Goal: Complete application form: Complete application form

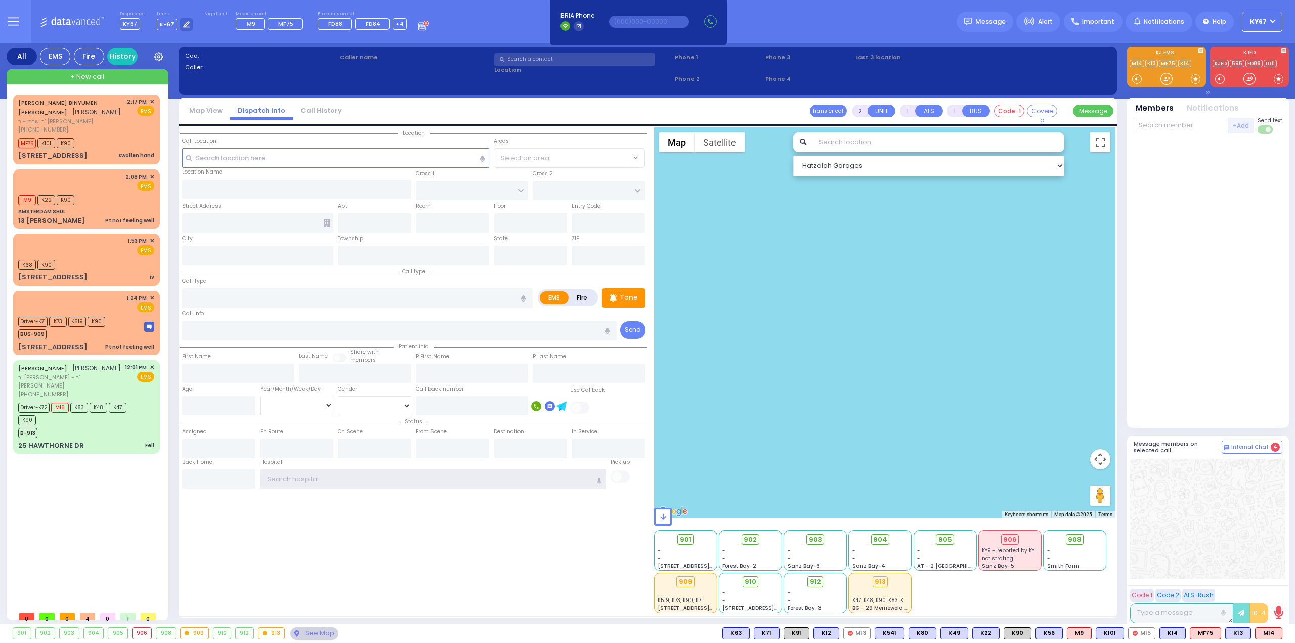
type input "Ky67"
click at [230, 589] on div "Location State ZIP" at bounding box center [414, 370] width 468 height 486
click at [140, 400] on div "Driver-K72 M16 K83 K48 K47 K90" at bounding box center [81, 412] width 126 height 25
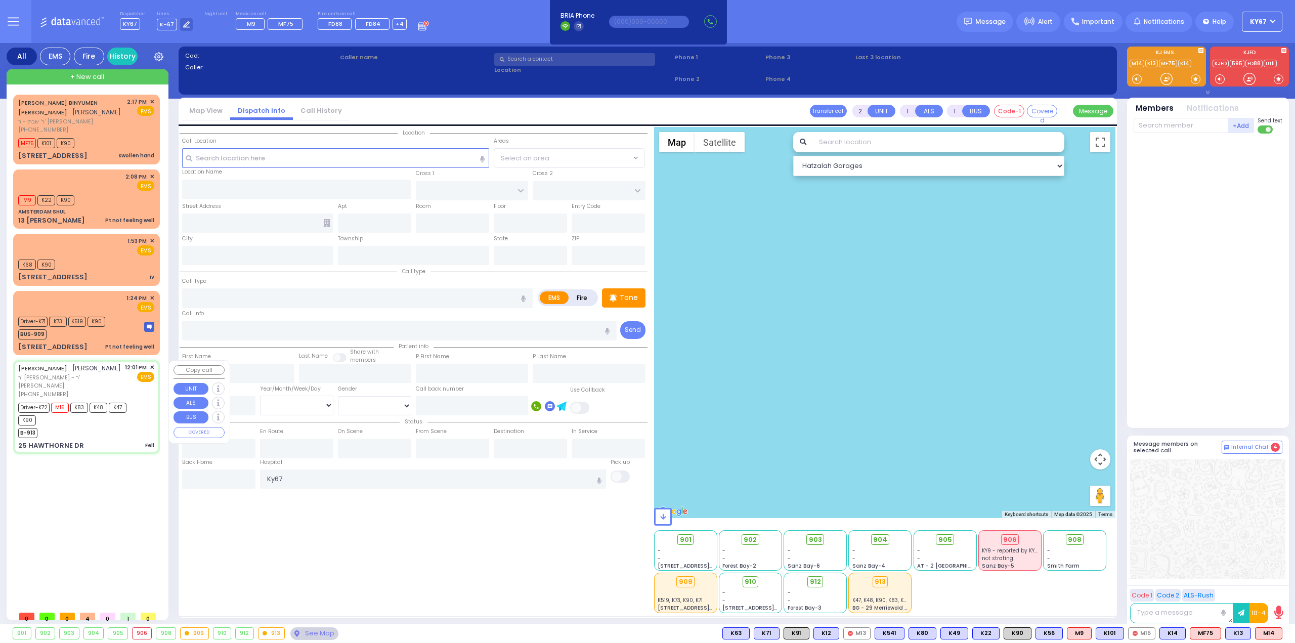
type input "6"
select select
type input "Fell"
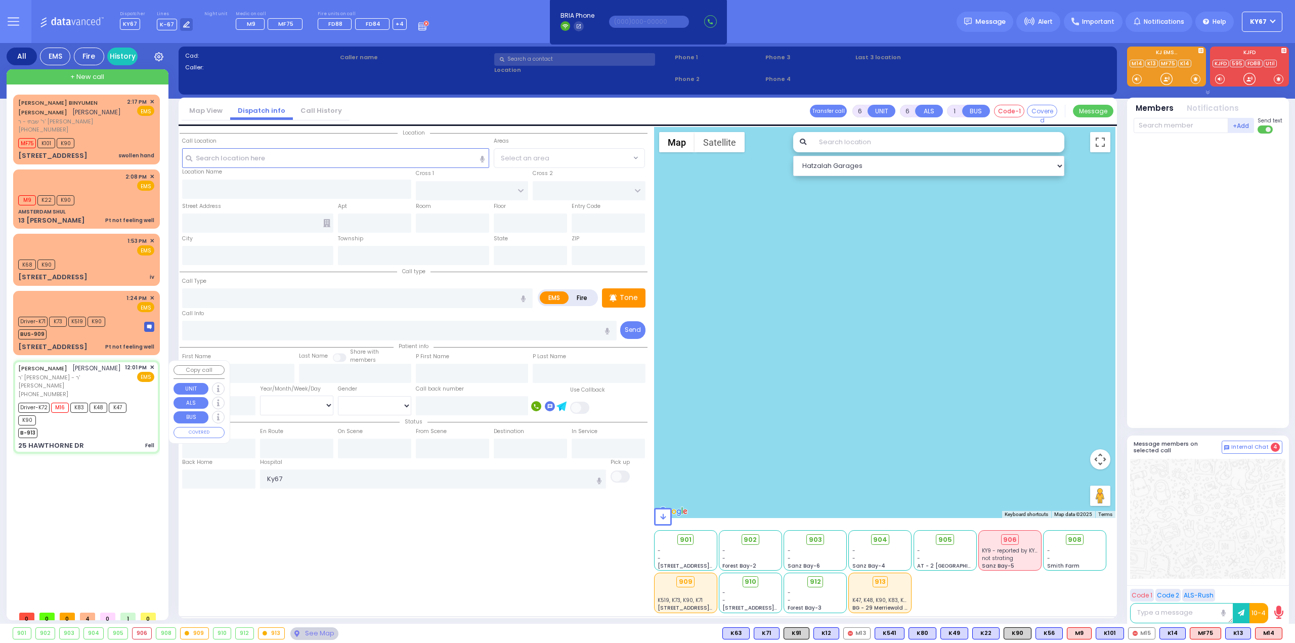
radio input "true"
type input "[PERSON_NAME]"
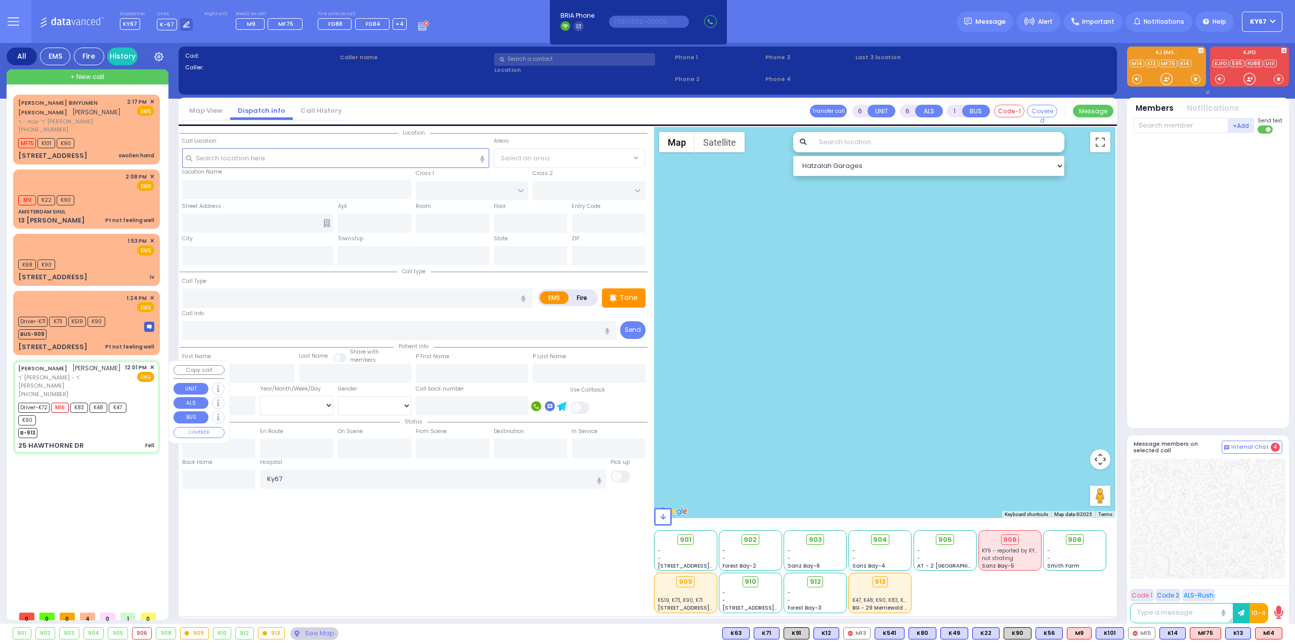
type input "52"
select select "Year"
select select "[DEMOGRAPHIC_DATA]"
type input "12:01"
type input "12:03"
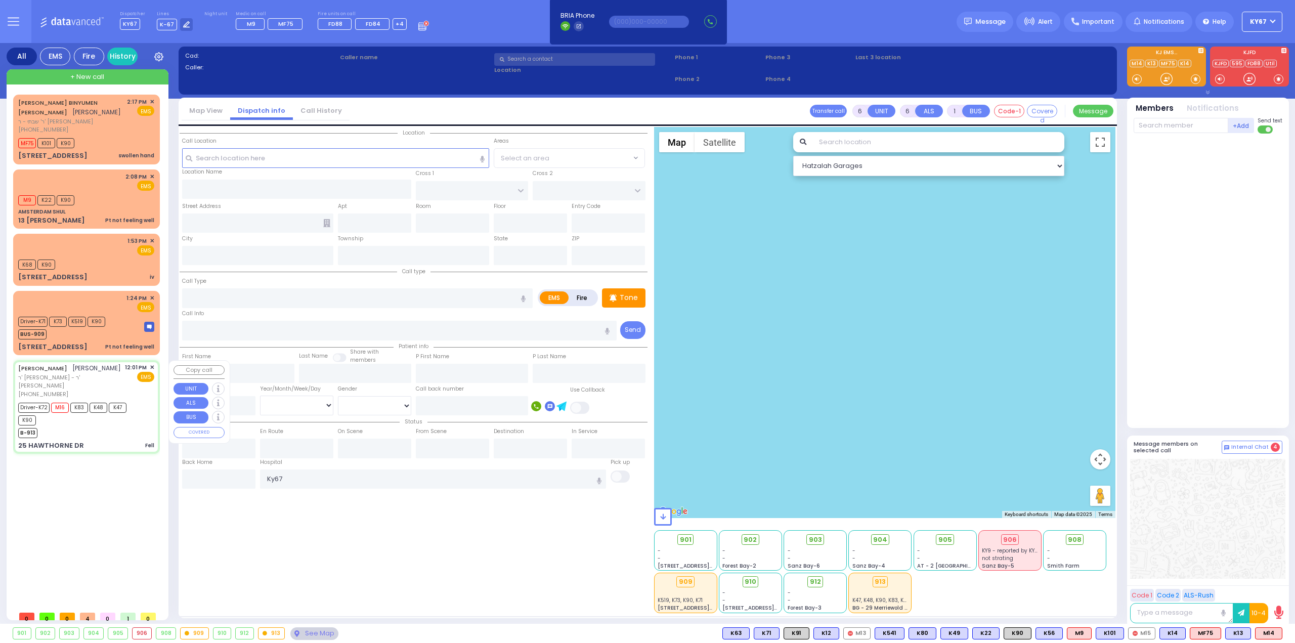
type input "12:04"
type input "12:48"
type input "13:41"
type input "13:59"
type input "[US_STATE][GEOGRAPHIC_DATA] [PERSON_NAME][GEOGRAPHIC_DATA] [STREET_ADDRESS][US_…"
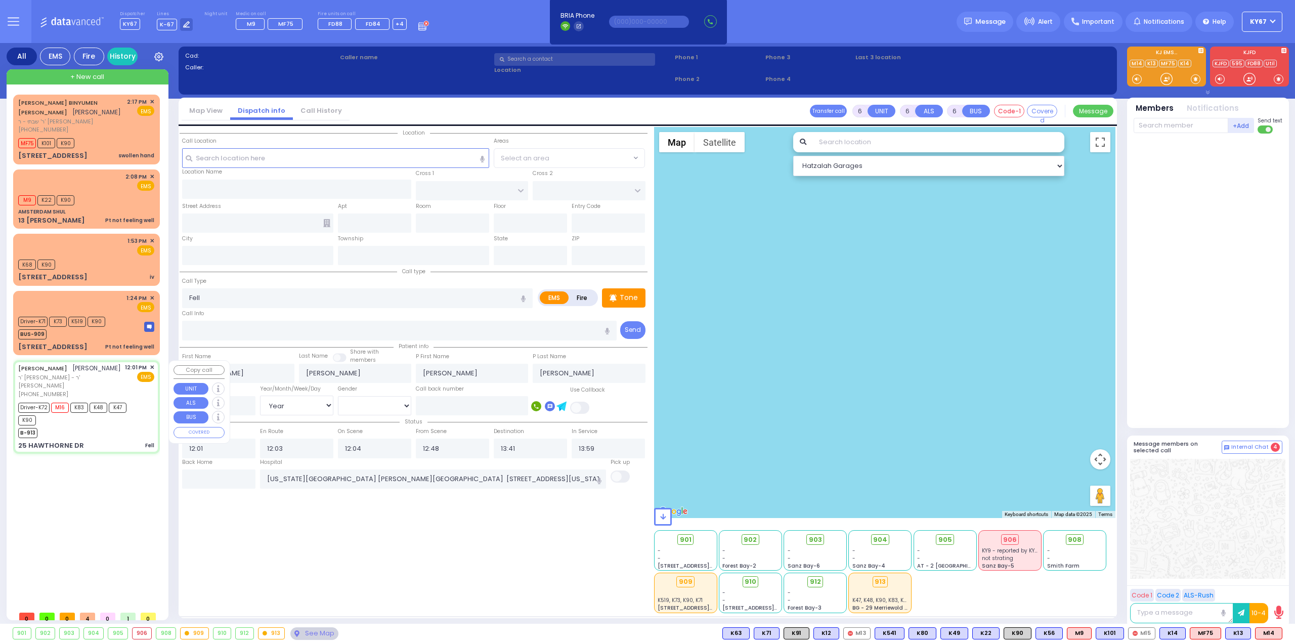
type input "BRIARWAY ST"
type input "STRAWBERRY DR"
type input "25 HAWTHORNE DR"
type input "Monroe"
type input "[US_STATE]"
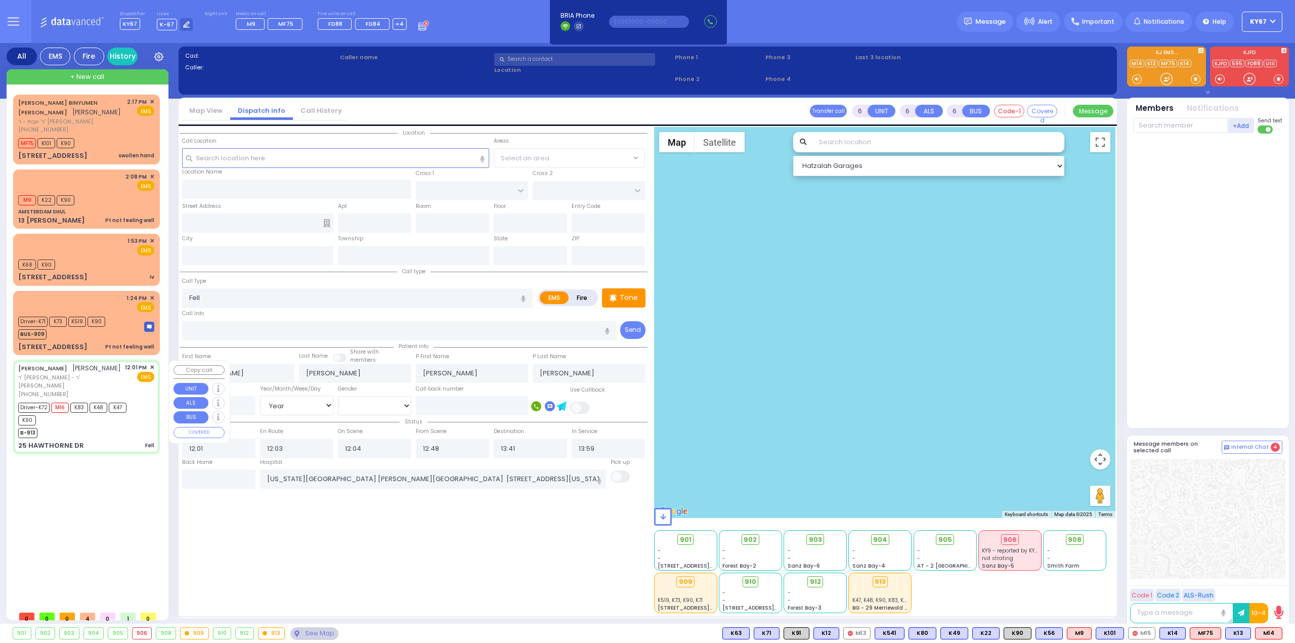
type input "10950"
select select "Hatzalah Garages"
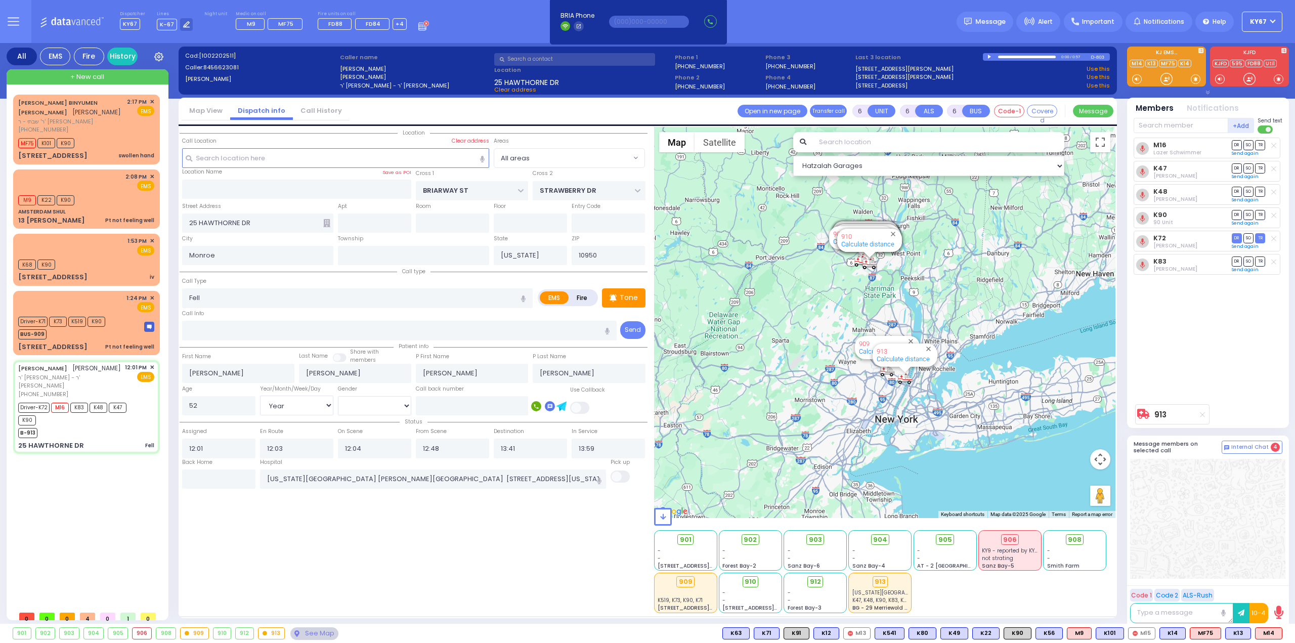
click at [368, 558] on div "Location All areas" at bounding box center [414, 370] width 468 height 486
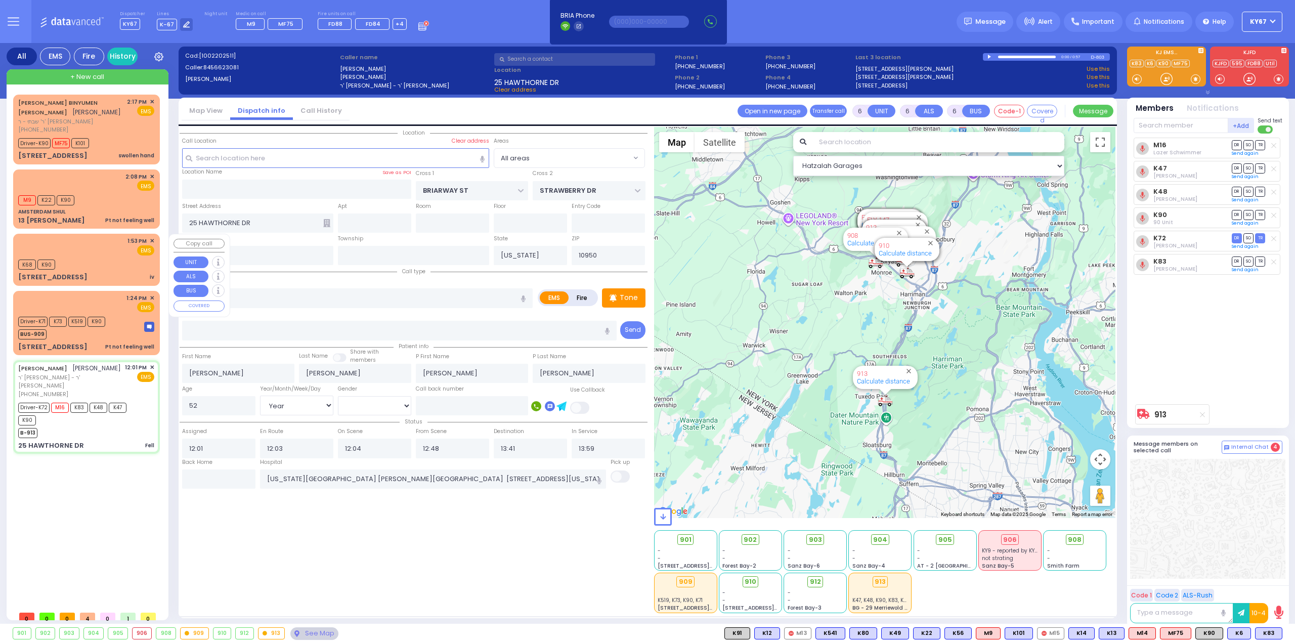
click at [109, 269] on div "1:53 PM ✕ EMS K68 K90" at bounding box center [86, 259] width 143 height 49
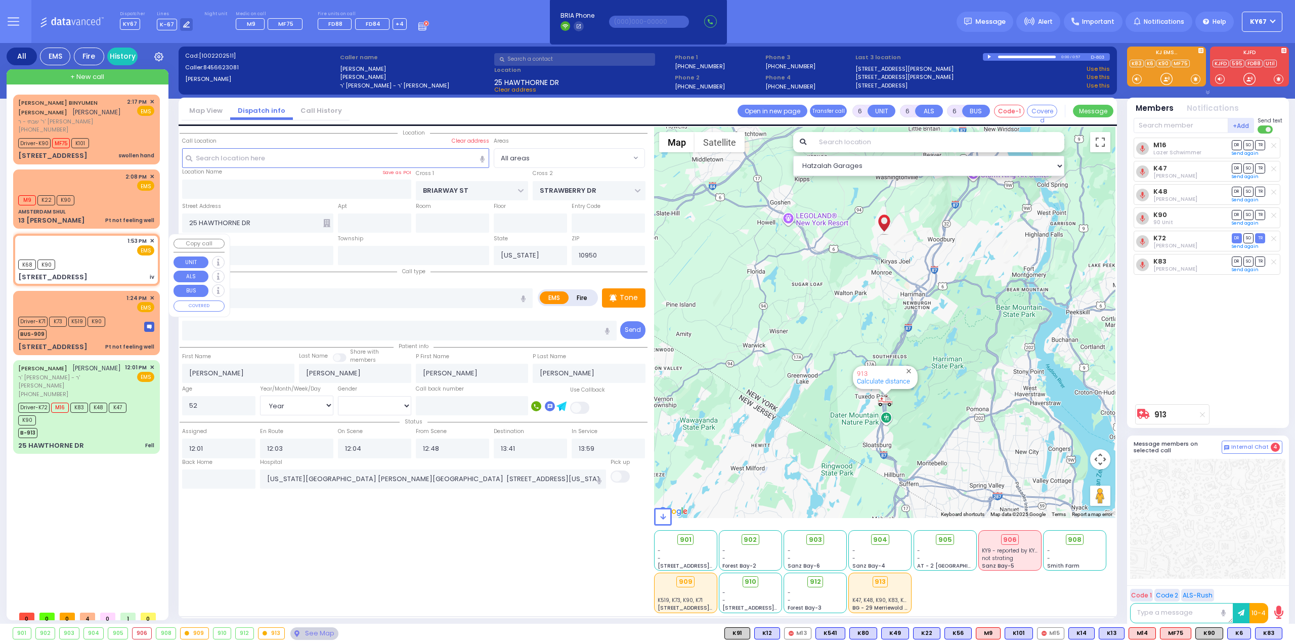
type input "2"
type input "1"
select select
type input "iv"
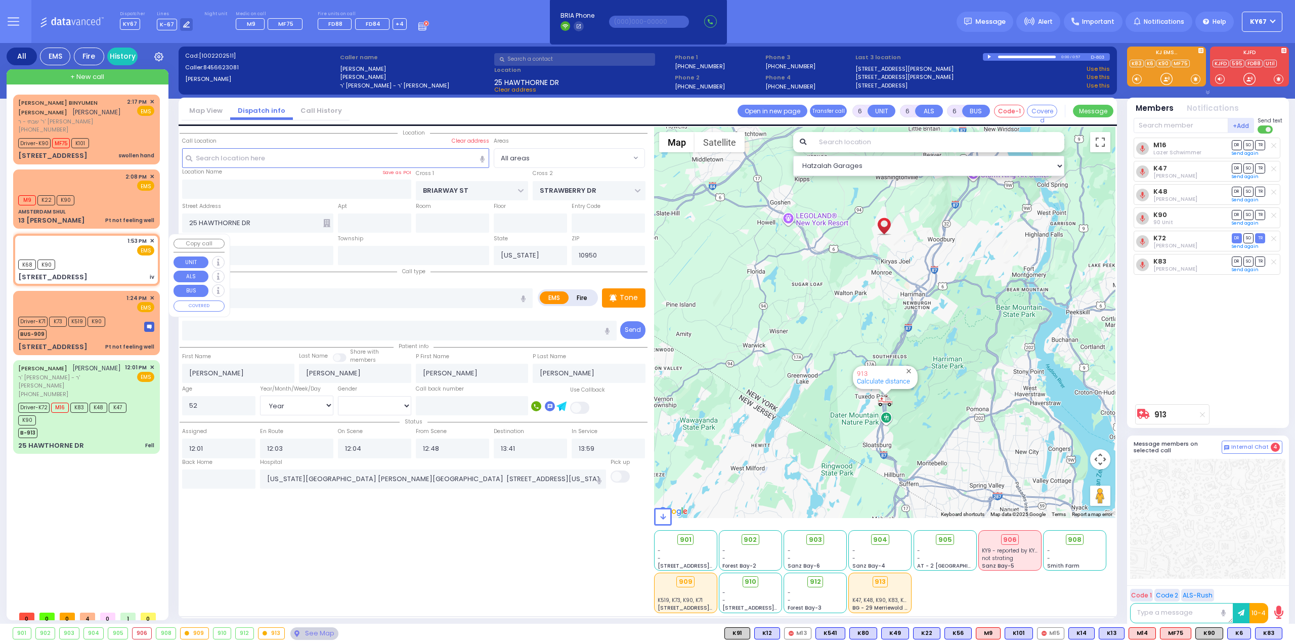
radio input "true"
select select
type input "13:53"
type input "13:54"
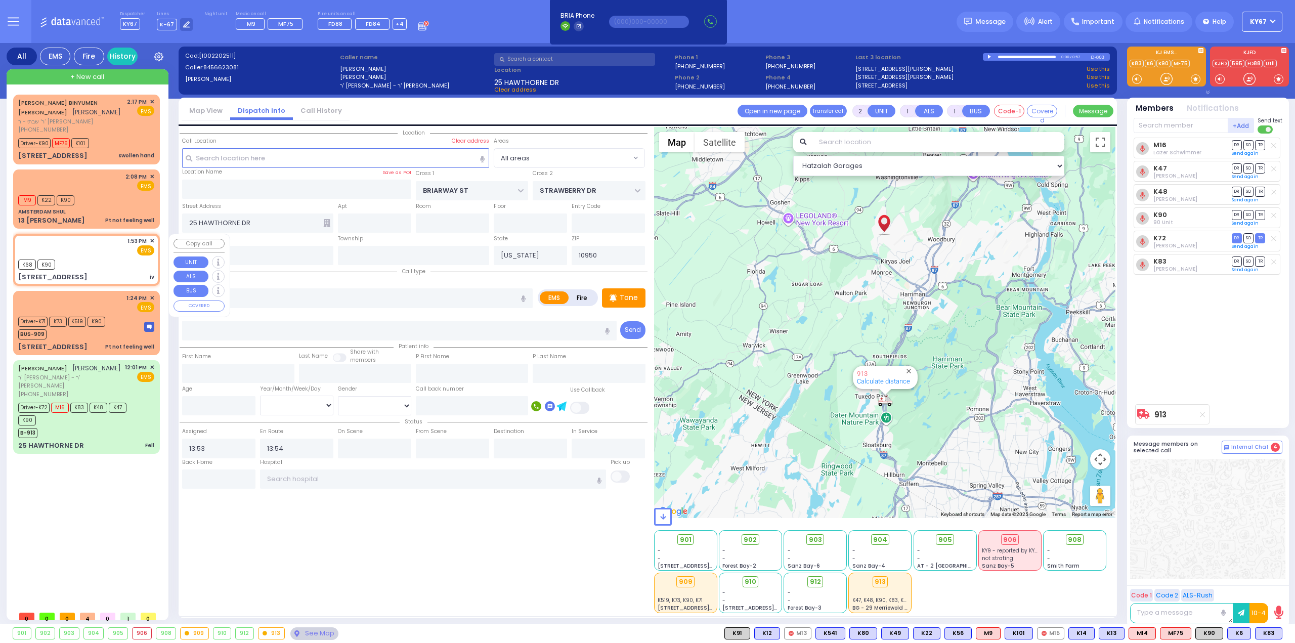
select select "Hatzalah Garages"
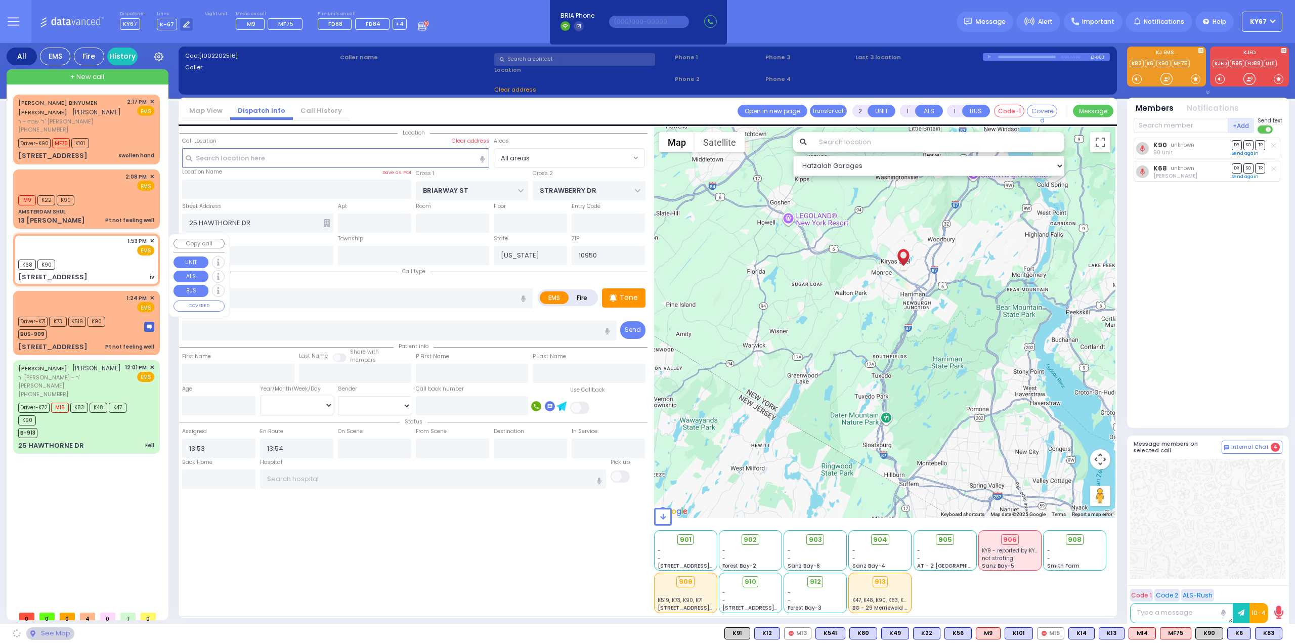
type input "[PERSON_NAME][GEOGRAPHIC_DATA]"
type input "[STREET_ADDRESS]"
type input "101"
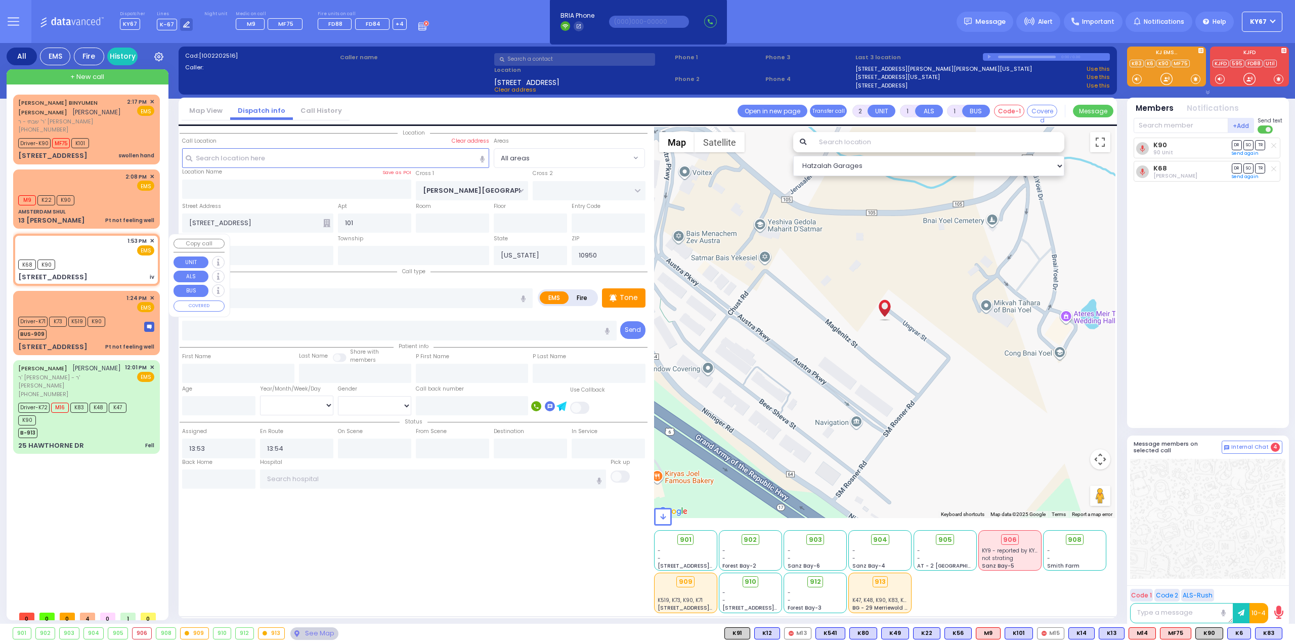
click at [152, 241] on span "✕" at bounding box center [152, 241] width 5 height 9
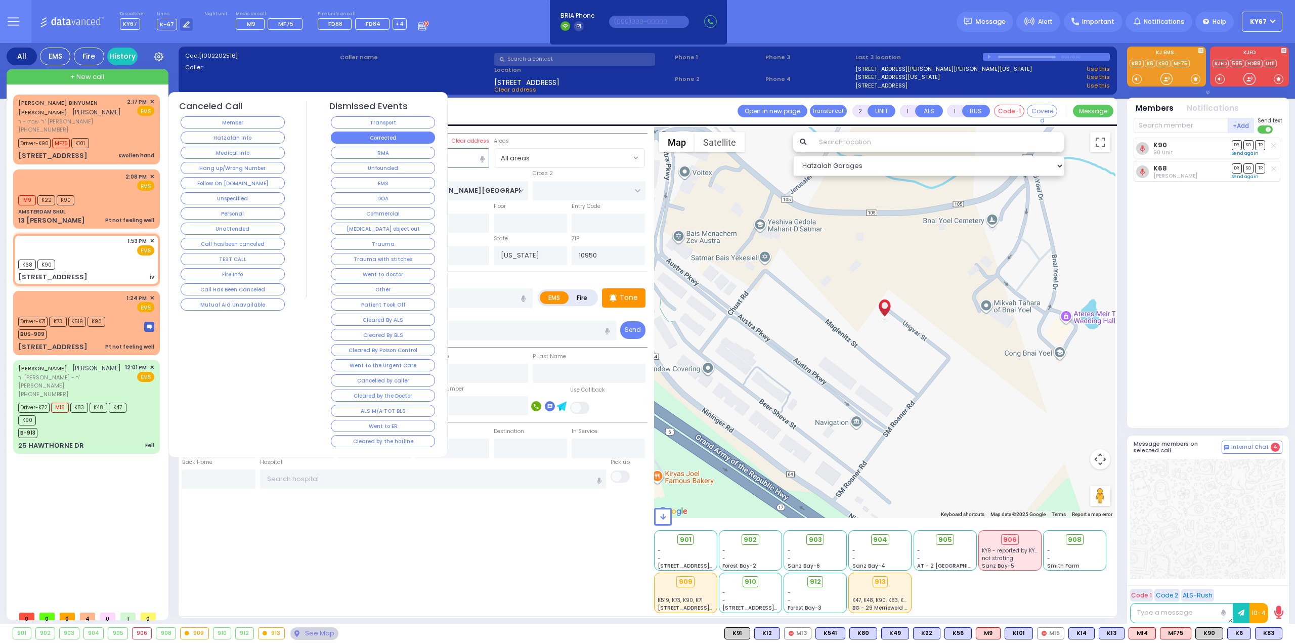
click at [370, 139] on button "Corrected" at bounding box center [383, 138] width 104 height 12
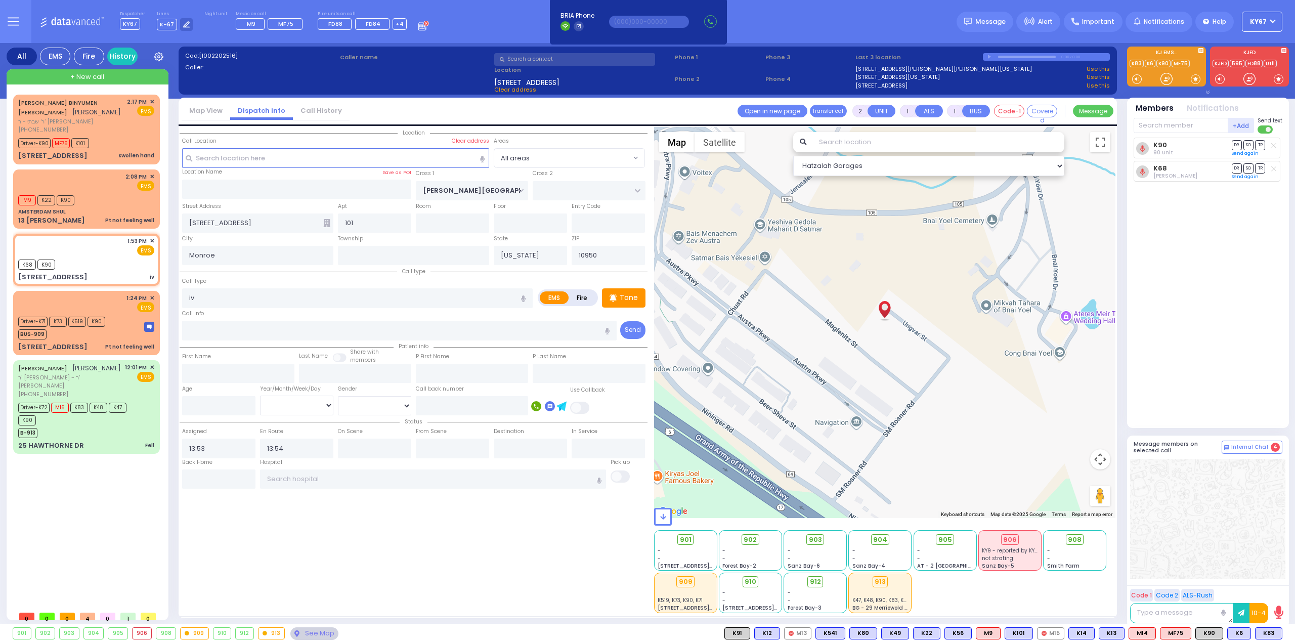
select select
radio input "true"
select select
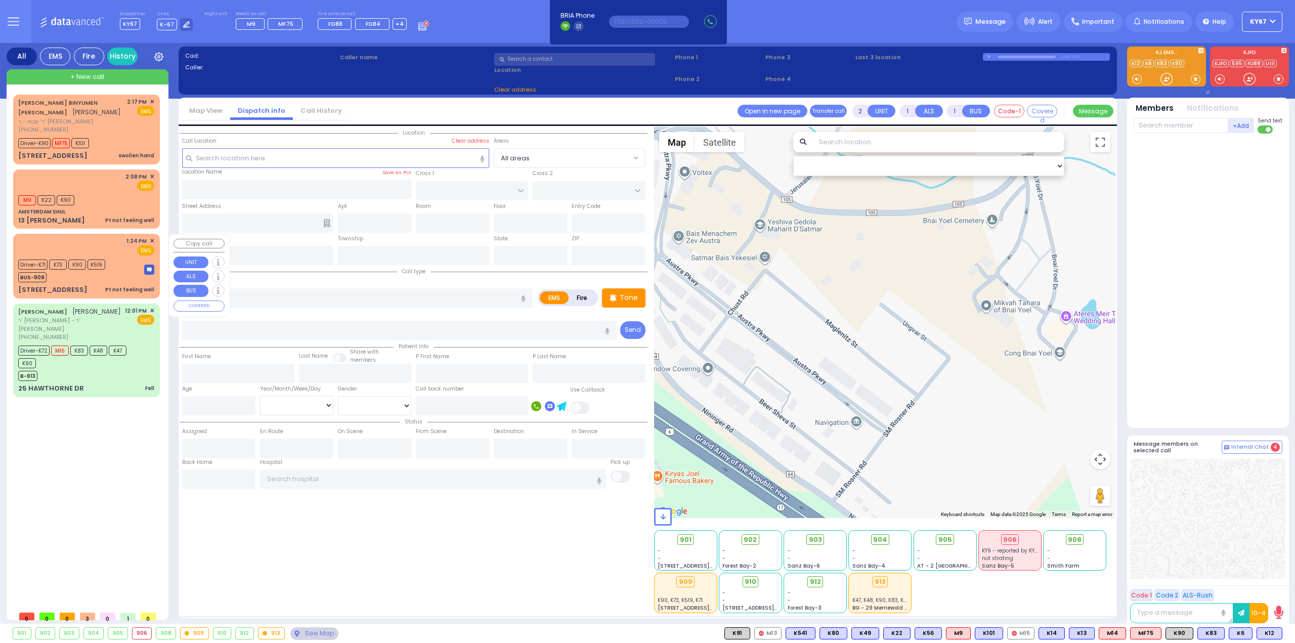
click at [124, 256] on div "1:24 PM ✕ EMS K73 K90" at bounding box center [86, 265] width 143 height 61
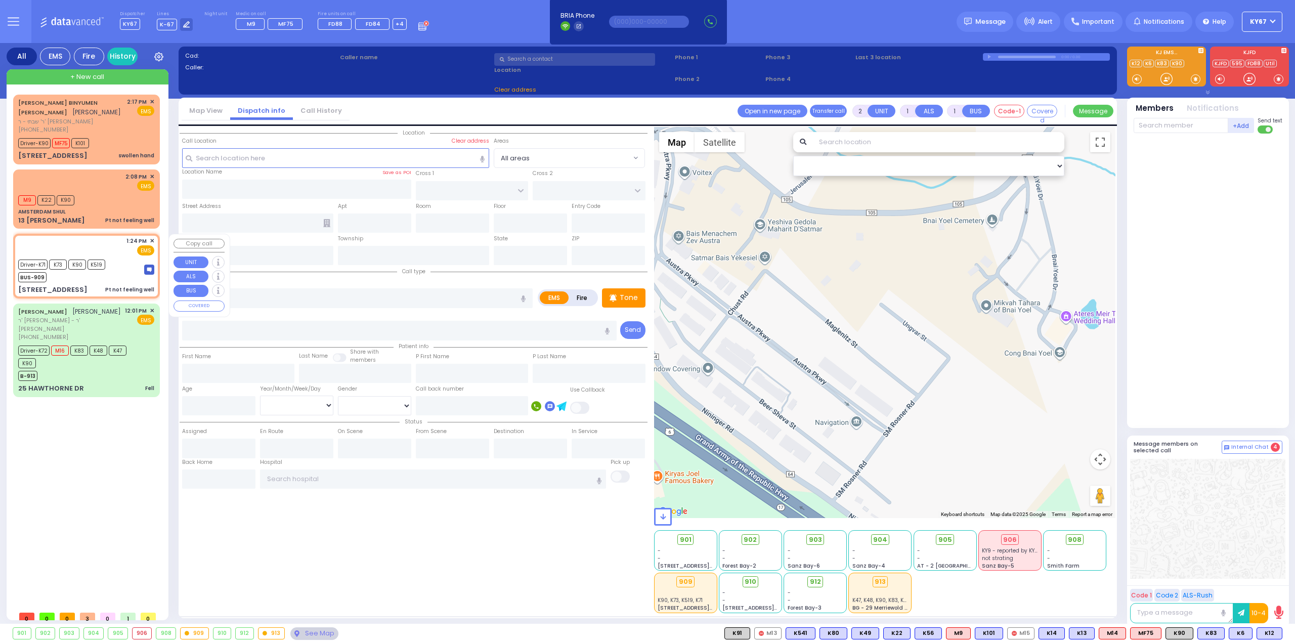
type input "6"
select select
type input "Pt not feeling well"
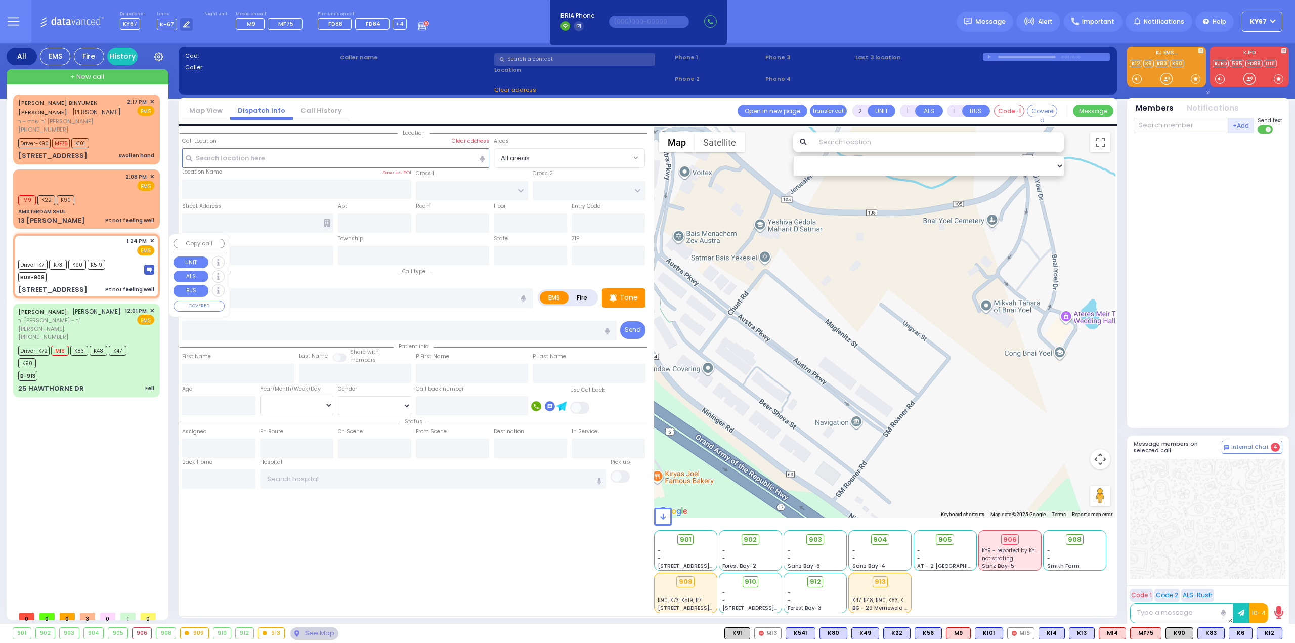
radio input "true"
type input "Leiby"
type input "Weinstock"
type input "2"
select select "Year"
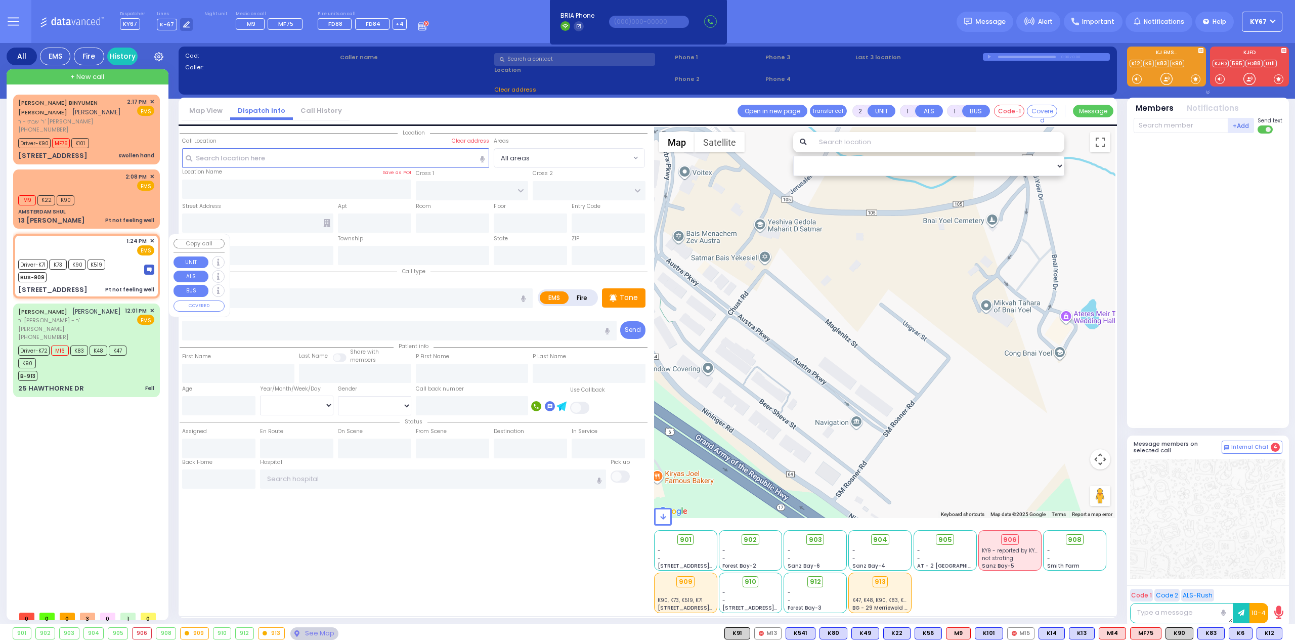
select select "[DEMOGRAPHIC_DATA]"
type input "13:24"
type input "13:26"
type input "13:45"
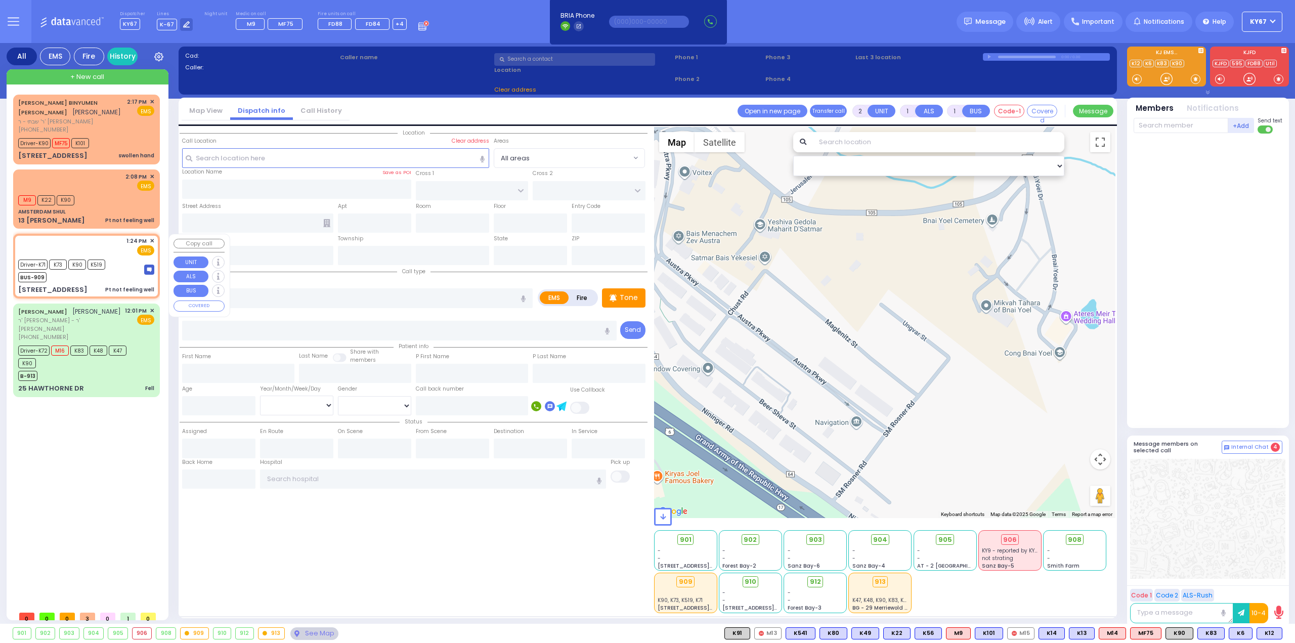
type input "14:24"
type input "[GEOGRAPHIC_DATA] [STREET_ADDRESS]"
select select "Hatzalah Garages"
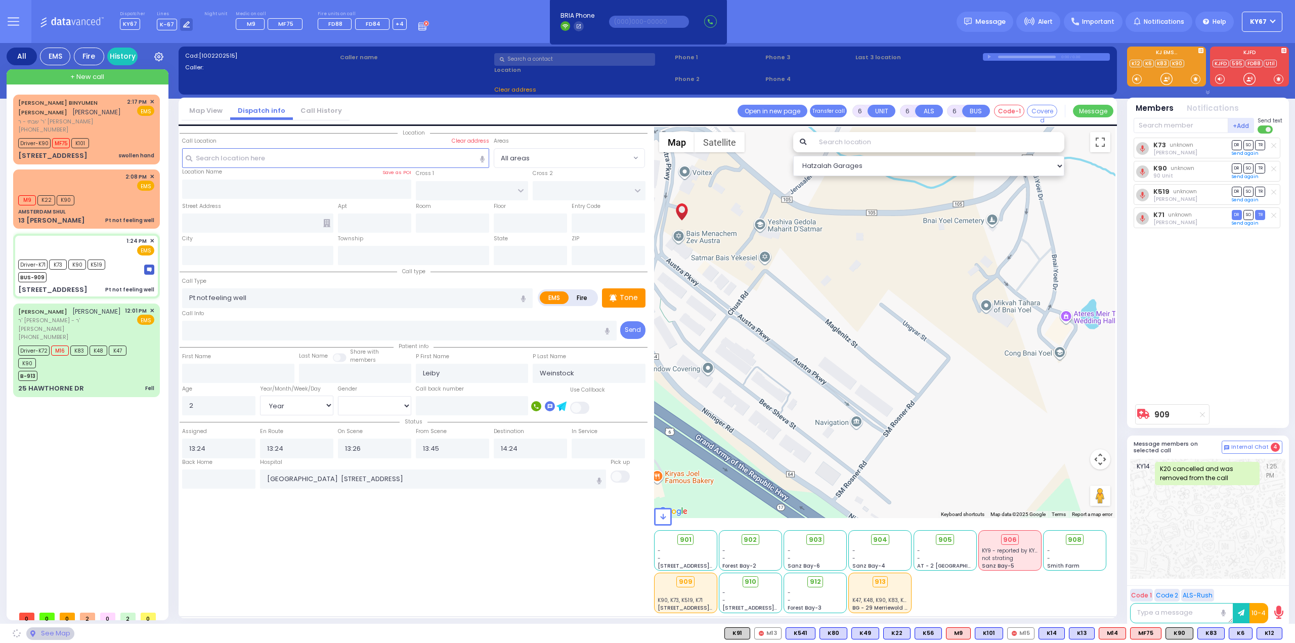
type input "[GEOGRAPHIC_DATA]"
type input "COUNTY ROUTE 105"
type input "[STREET_ADDRESS]"
type input "301"
type input "[PERSON_NAME]"
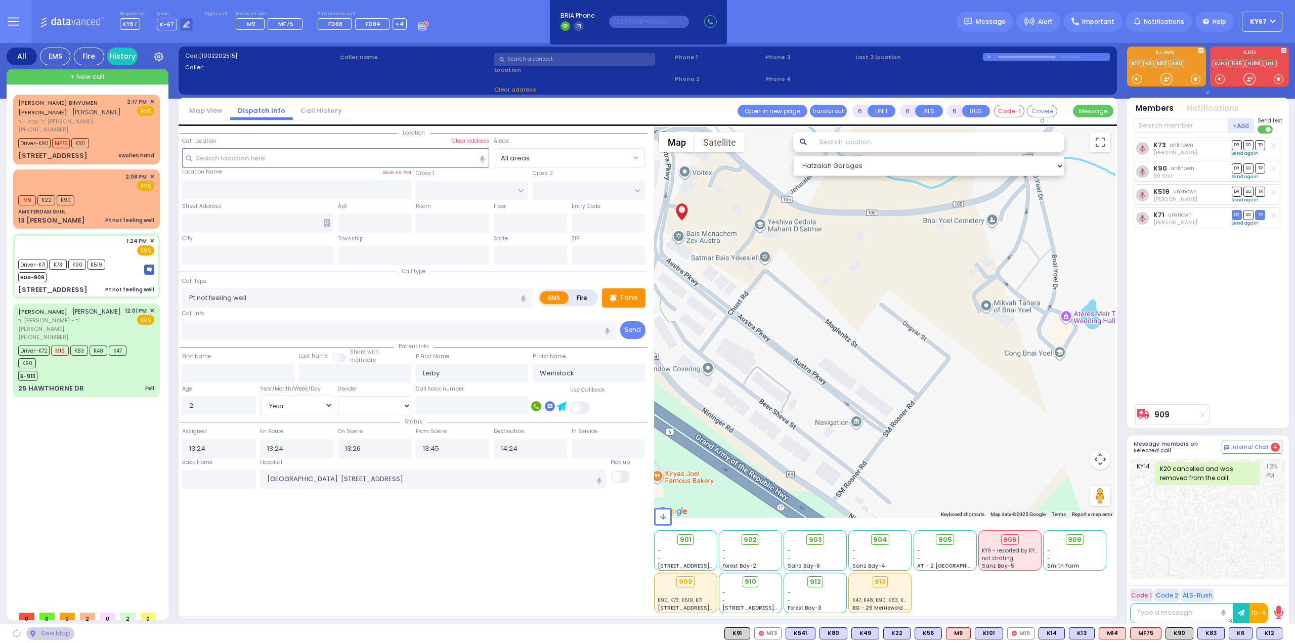
type input "[US_STATE]"
type input "10950"
radio input "true"
select select "Year"
select select "[DEMOGRAPHIC_DATA]"
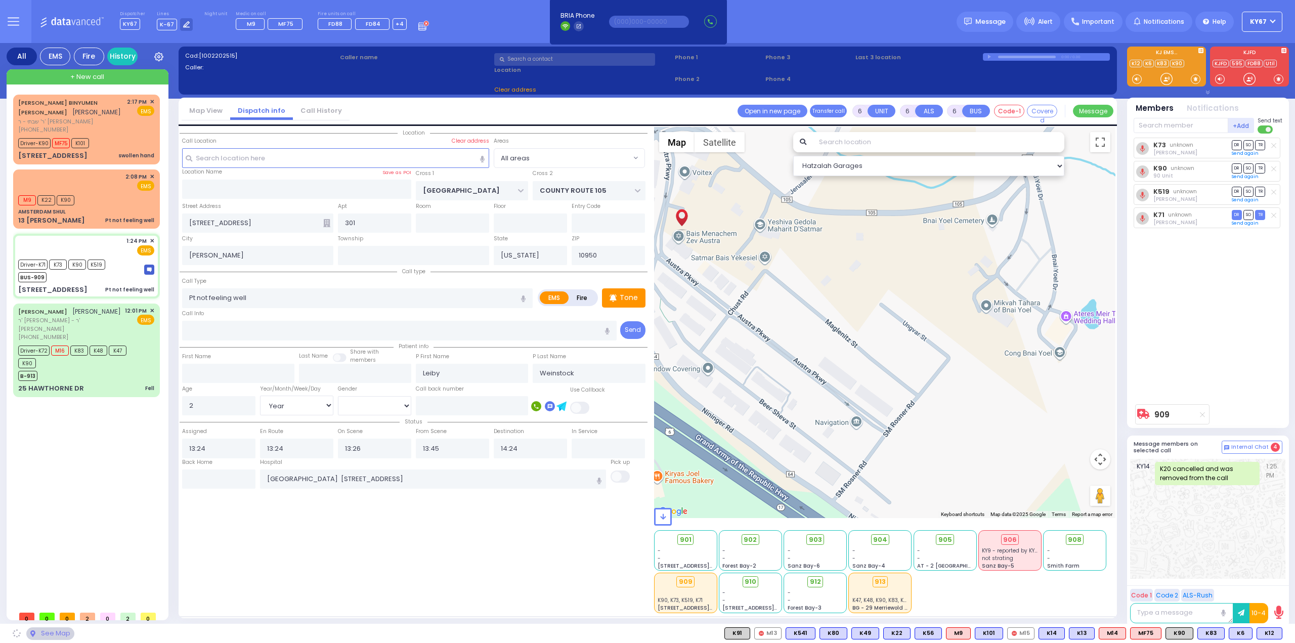
select select
select select "Hatzalah Garages"
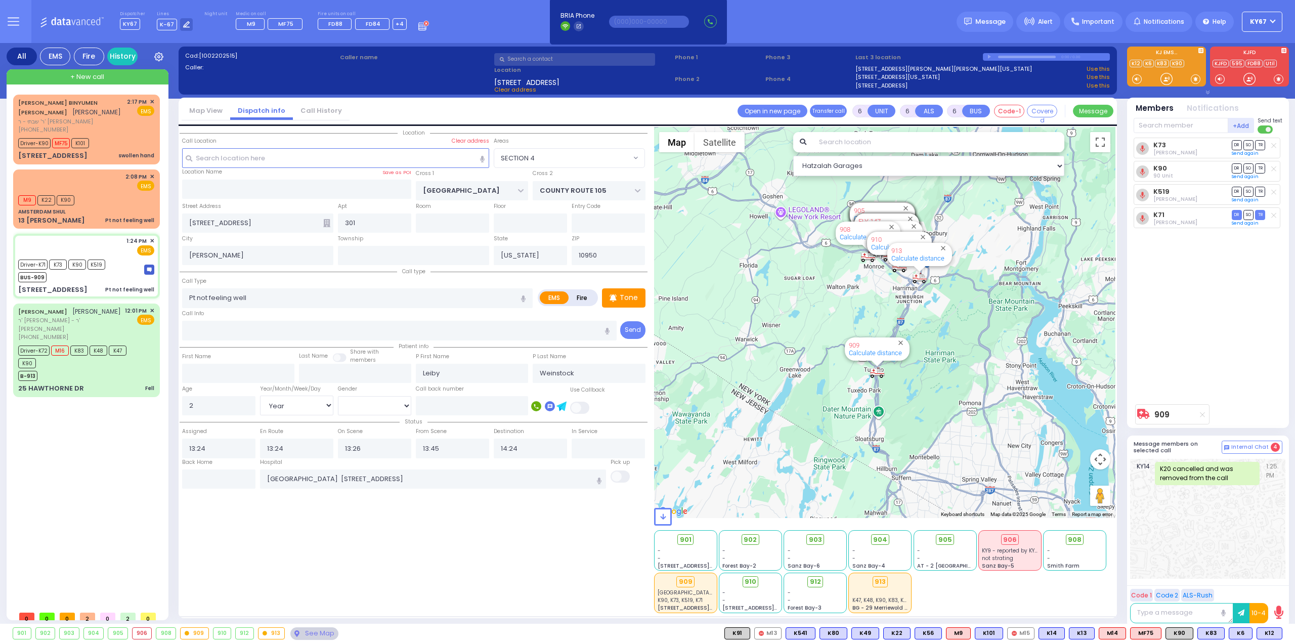
select select "SECTION 4"
click at [122, 203] on div "M9 K22 K90" at bounding box center [86, 199] width 136 height 13
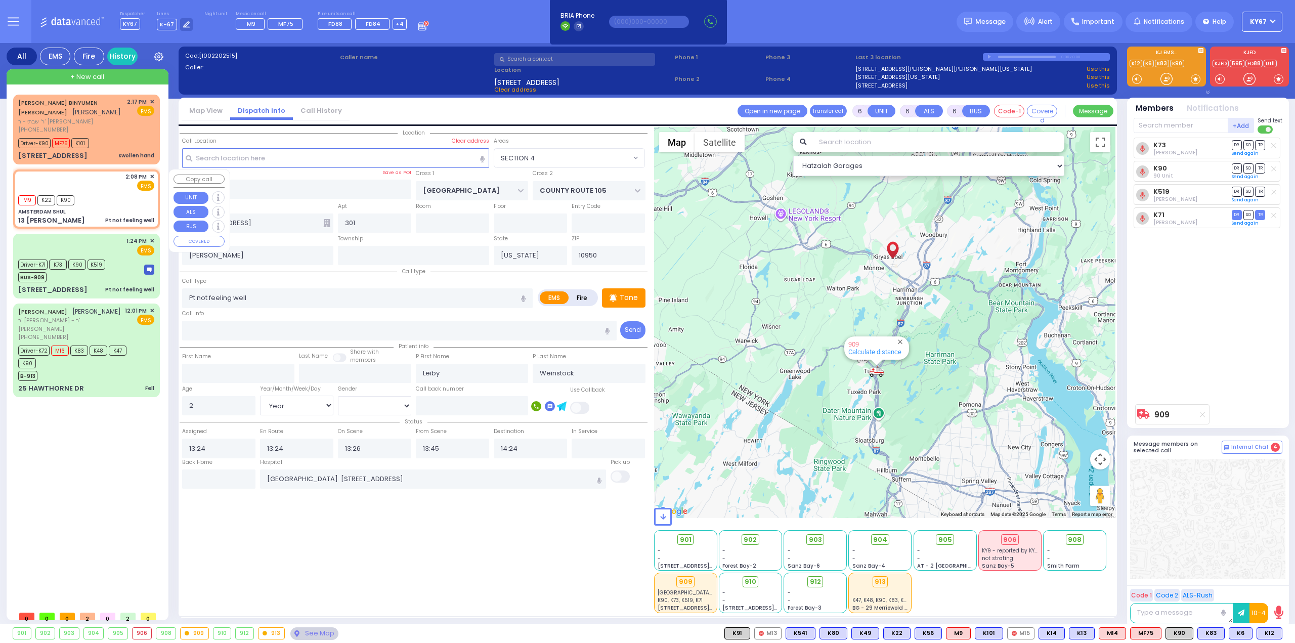
select select
radio input "true"
type input "[PERSON_NAME]"
type input "71"
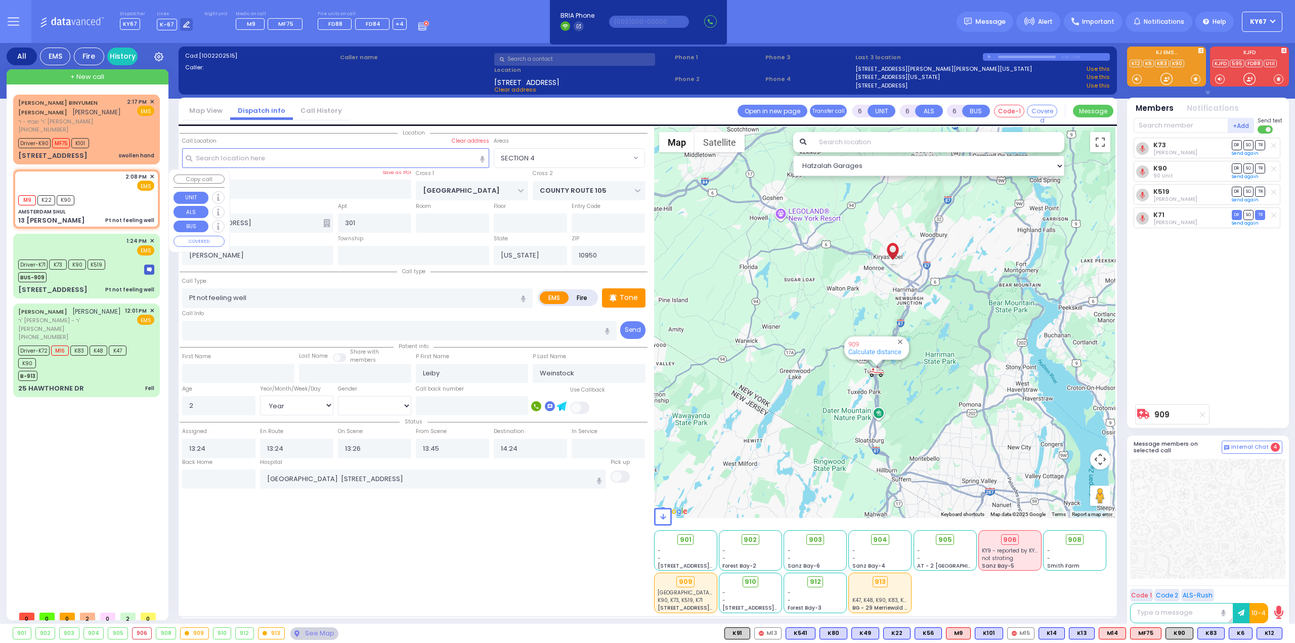
select select "Year"
select select "[DEMOGRAPHIC_DATA]"
type input "14:08"
select select "Hatzalah Garages"
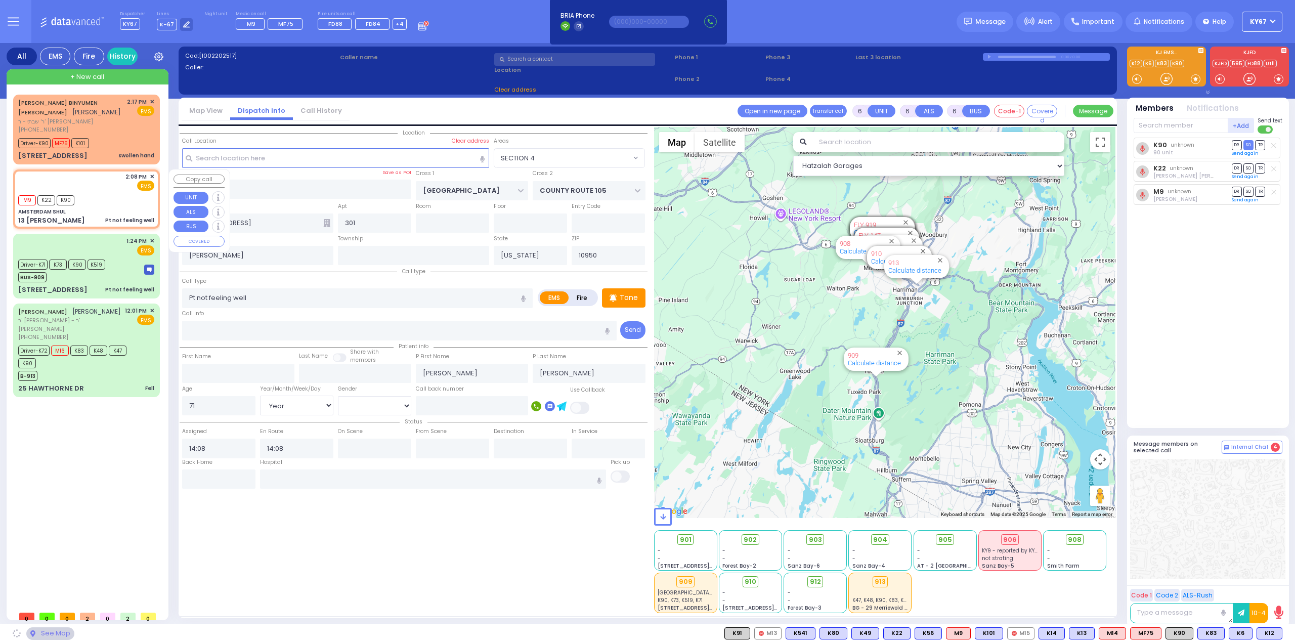
type input "AMSTERDAM SHUL"
type input "ZENTA RD"
type input "FOREST RD"
type input "13 [PERSON_NAME]"
select select "SECTION 2"
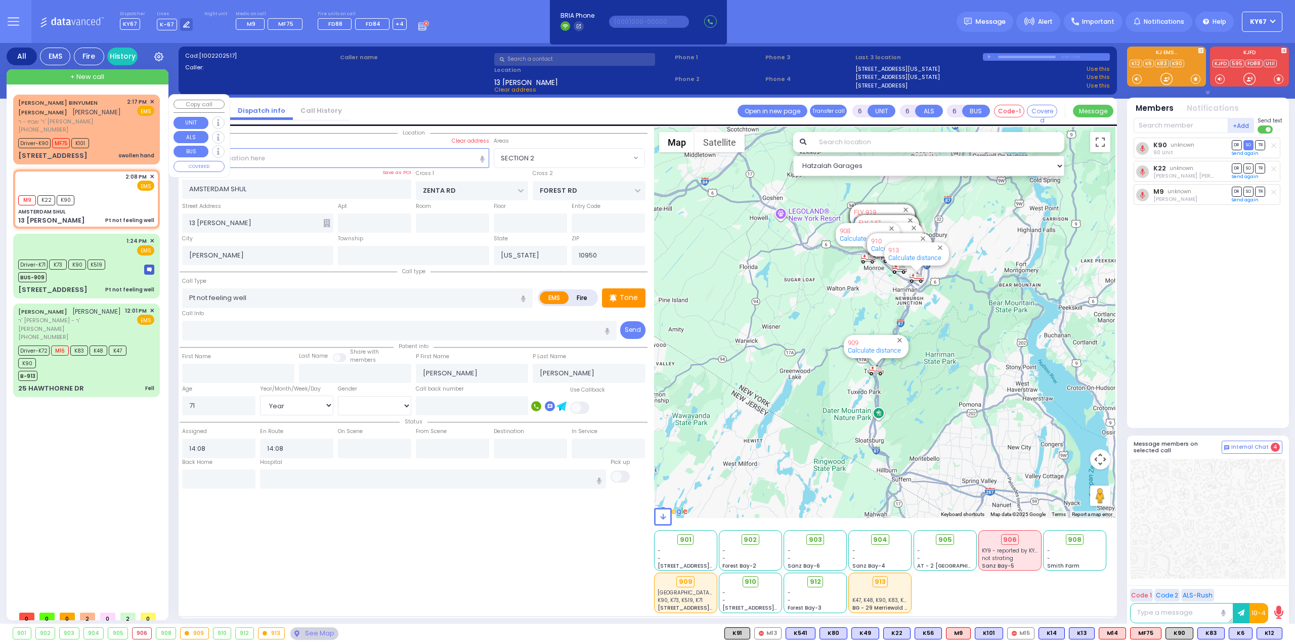
click at [112, 128] on div "[PHONE_NUMBER]" at bounding box center [70, 129] width 105 height 9
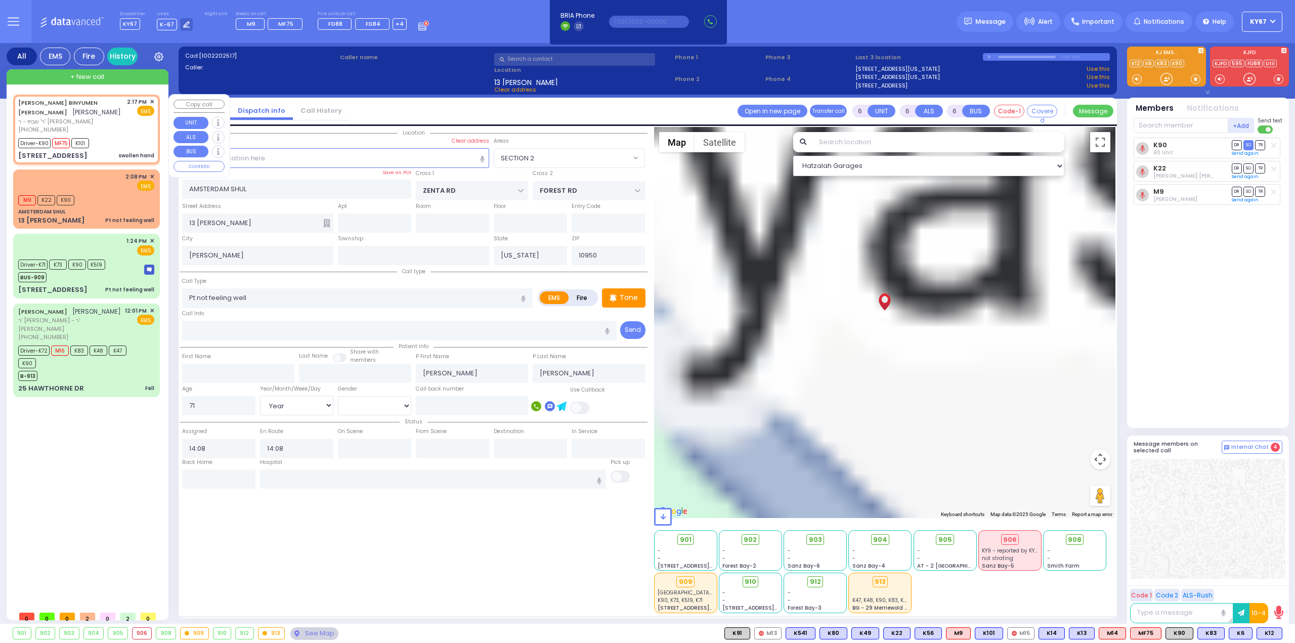
select select
type input "swollen hand"
radio input "true"
type input "[PERSON_NAME]"
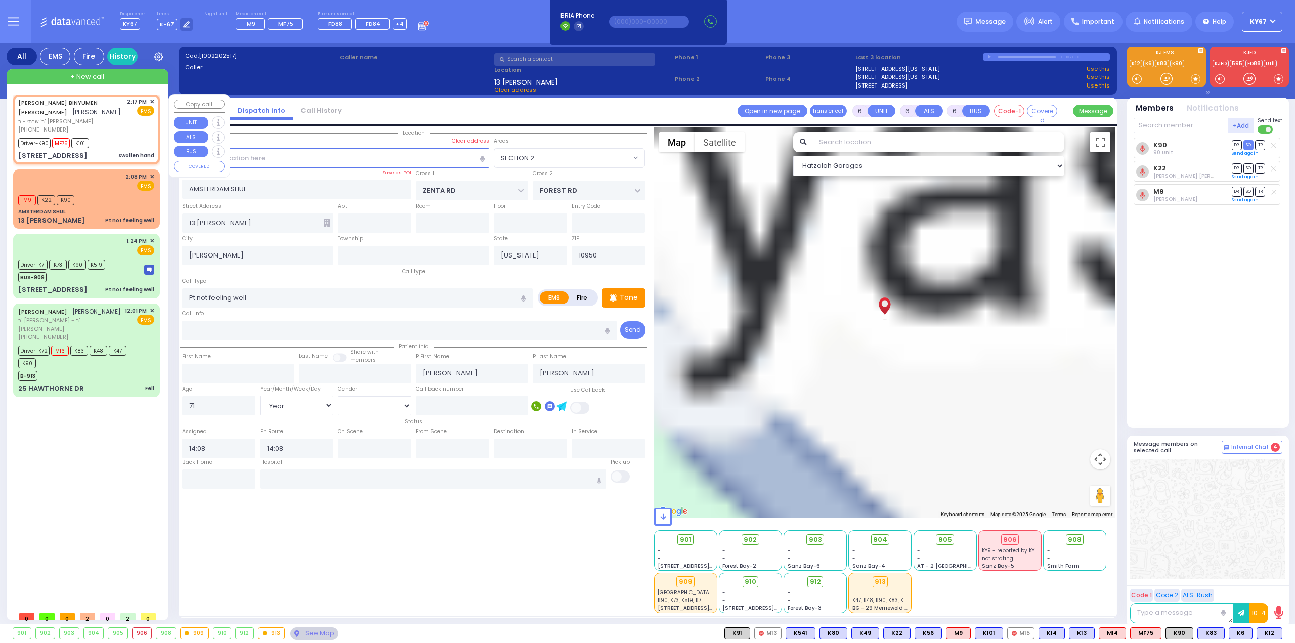
type input "[PERSON_NAME]"
type input "12"
select select "Year"
select select "[DEMOGRAPHIC_DATA]"
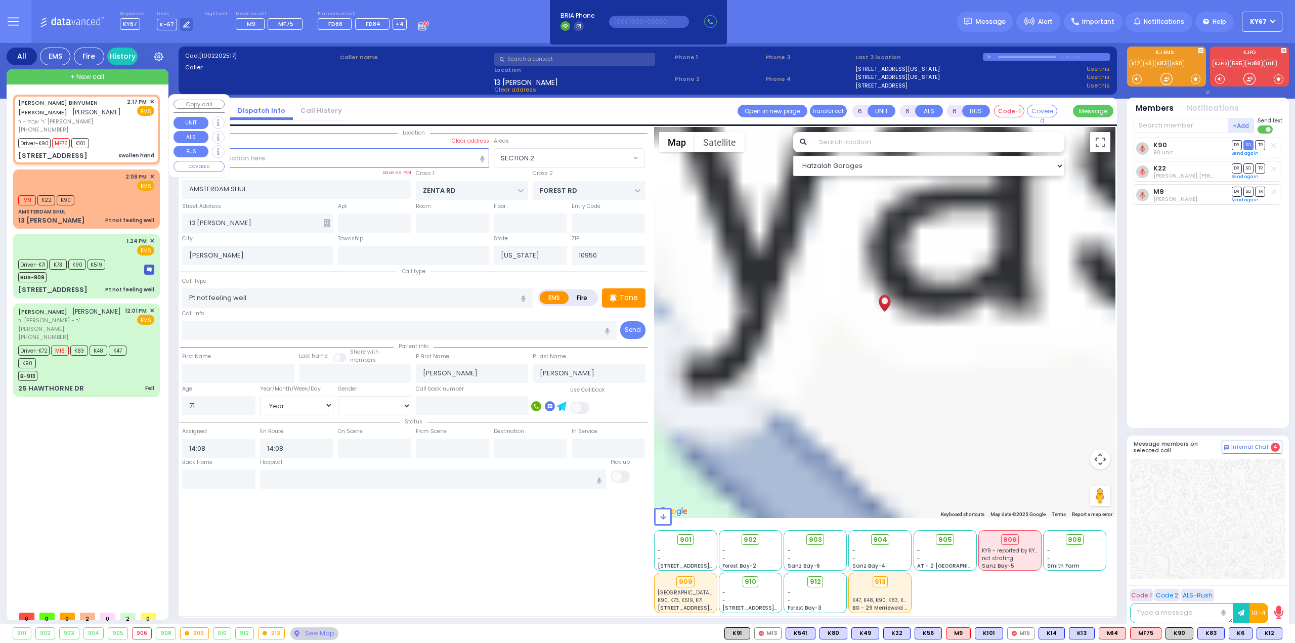
type input "14:17"
type input "14:20"
type input "ECHC [STREET_ADDRESS][PERSON_NAME]"
select select "Hatzalah Garages"
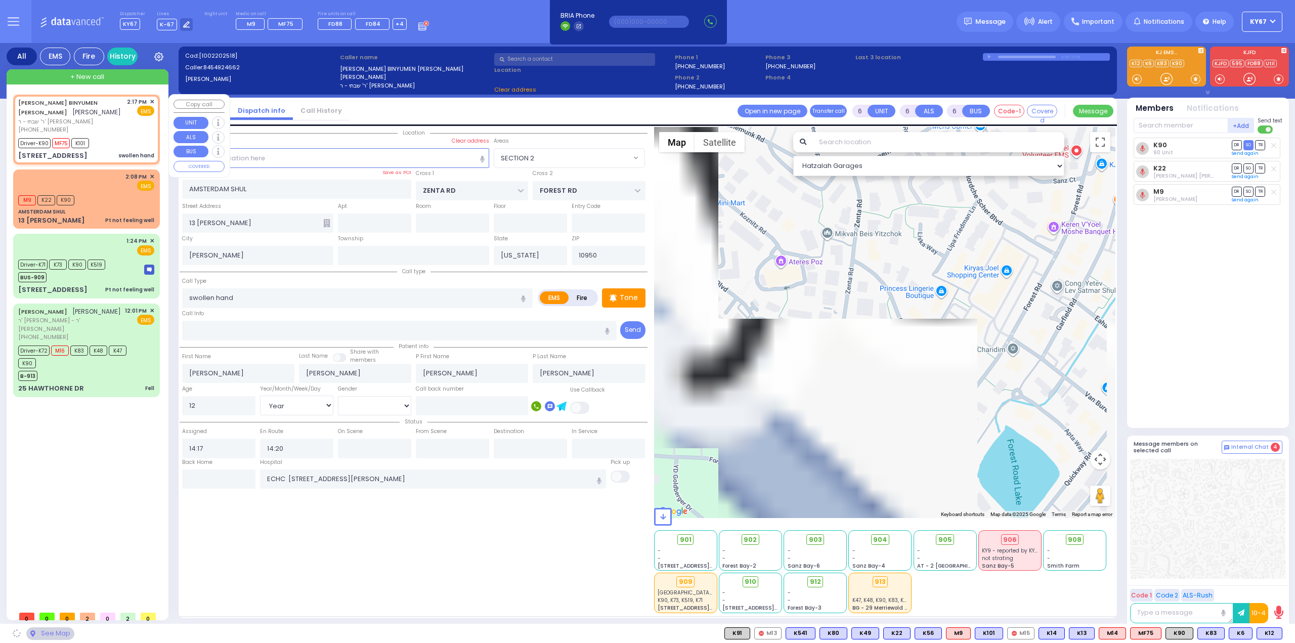
type input "DINEV RD"
type input "[STREET_ADDRESS]"
type input "203"
type input "Monroe"
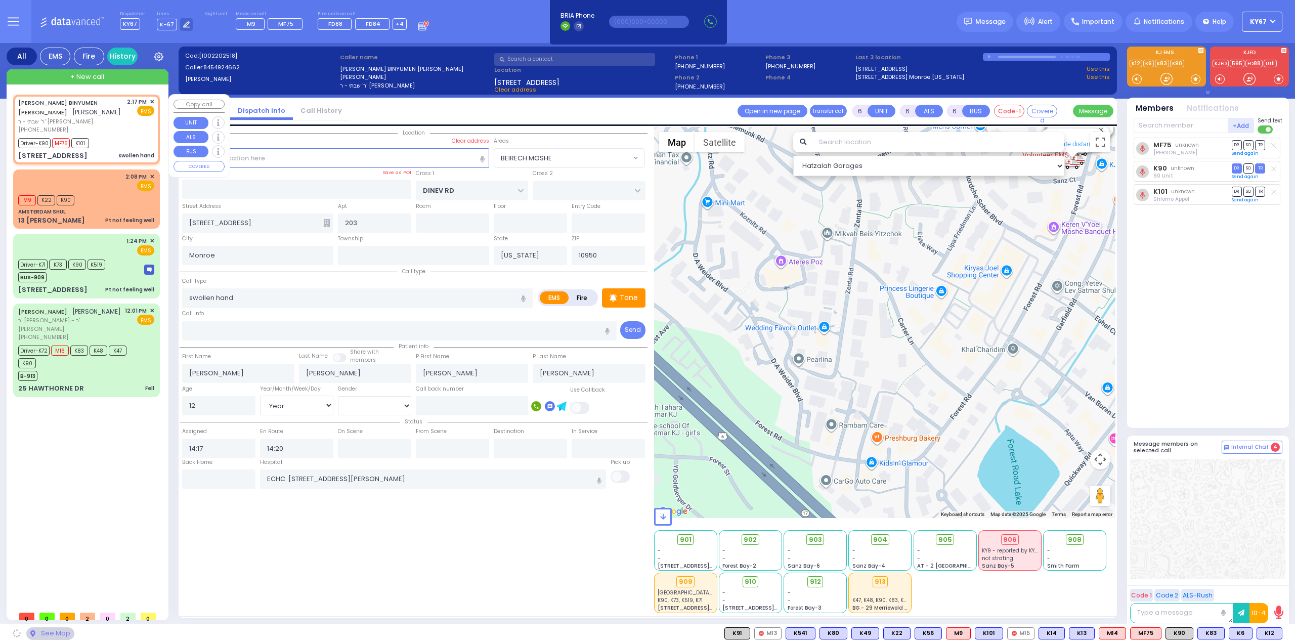
select select "BEIRECH MOSHE"
click at [520, 557] on div "Location All areas" at bounding box center [414, 370] width 468 height 486
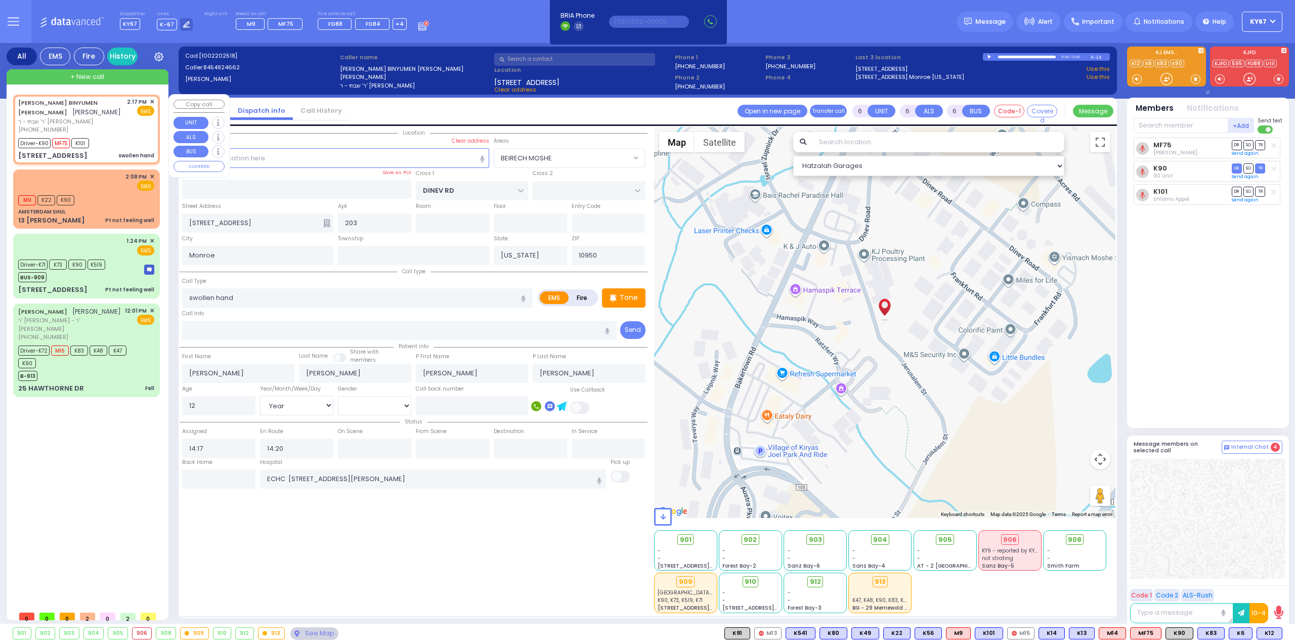
click at [151, 101] on span "✕" at bounding box center [152, 102] width 5 height 9
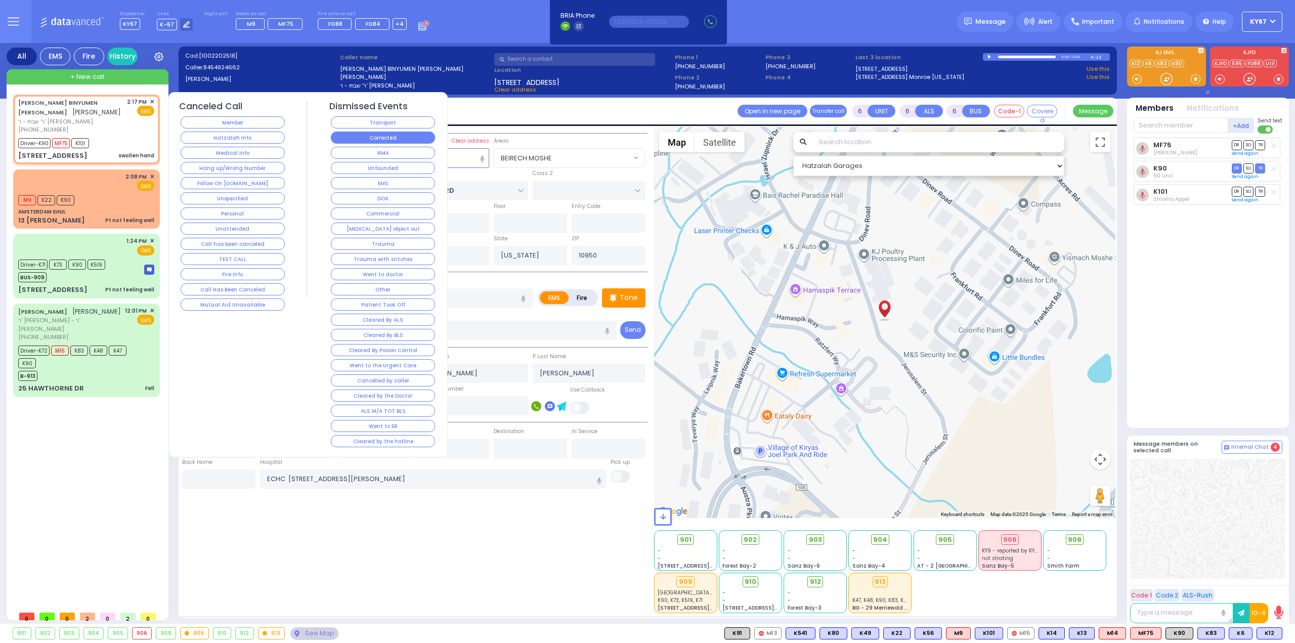
click at [372, 135] on button "Corrected" at bounding box center [383, 138] width 104 height 12
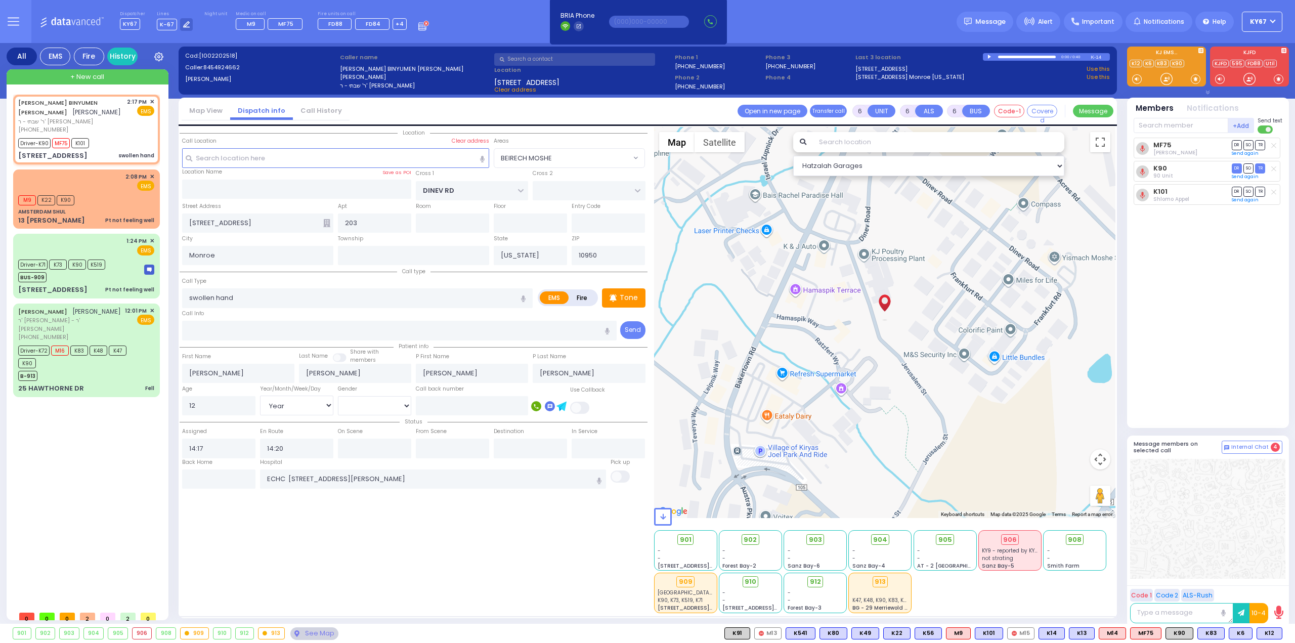
select select
radio input "true"
select select
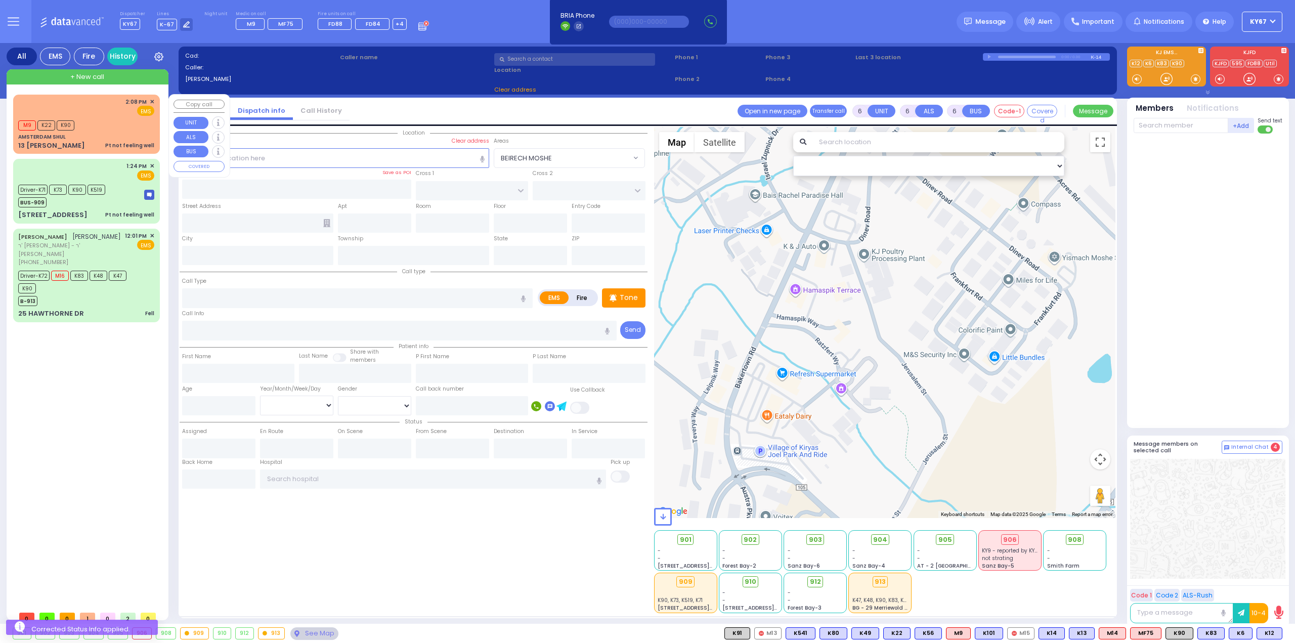
click at [91, 108] on div "2:08 PM ✕ EMS" at bounding box center [86, 107] width 136 height 19
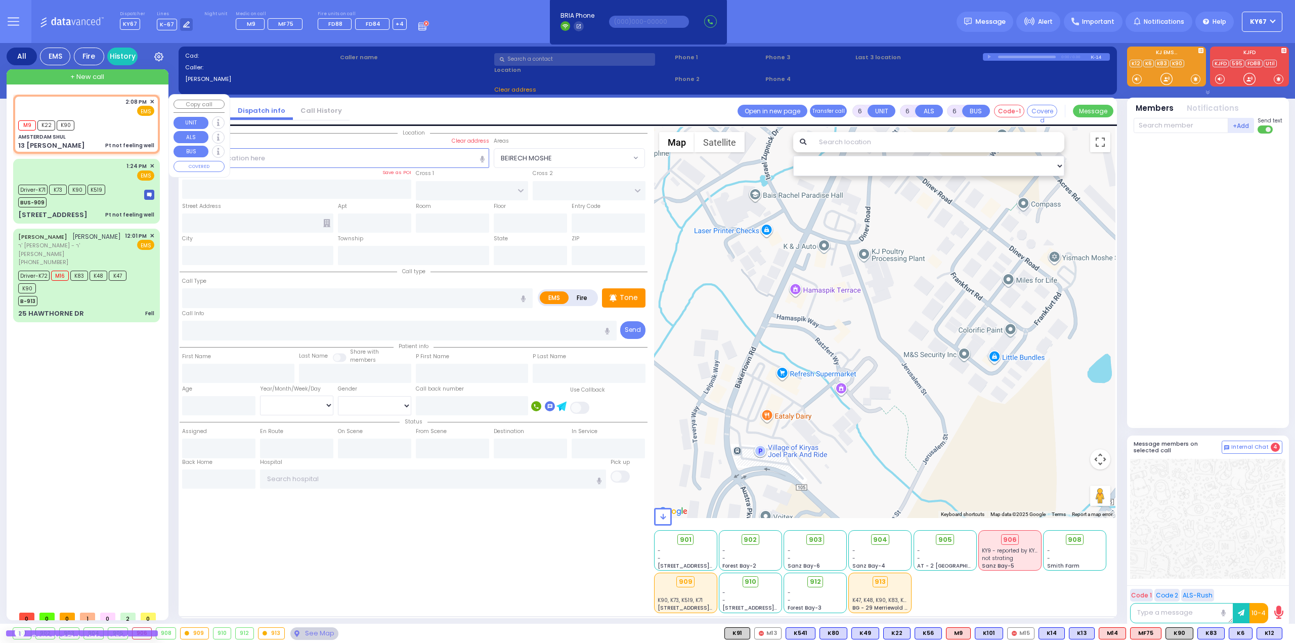
select select
type input "Pt not feeling well"
radio input "true"
type input "[PERSON_NAME]"
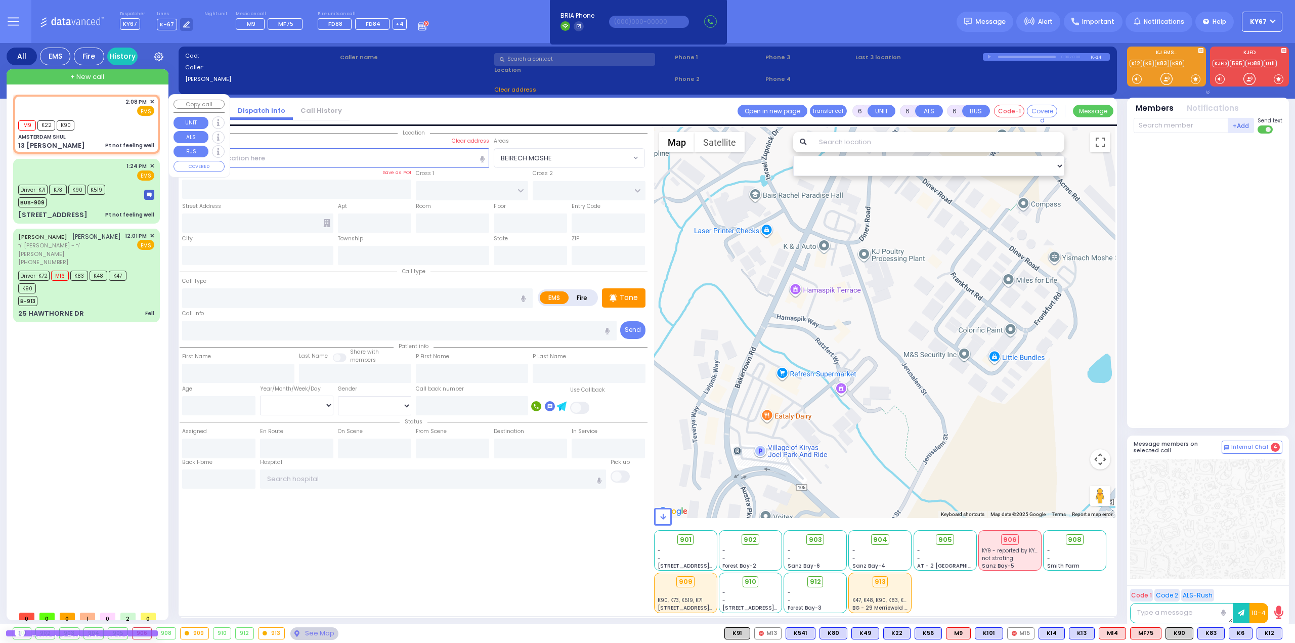
type input "71"
select select "Year"
select select "[DEMOGRAPHIC_DATA]"
type input "14:08"
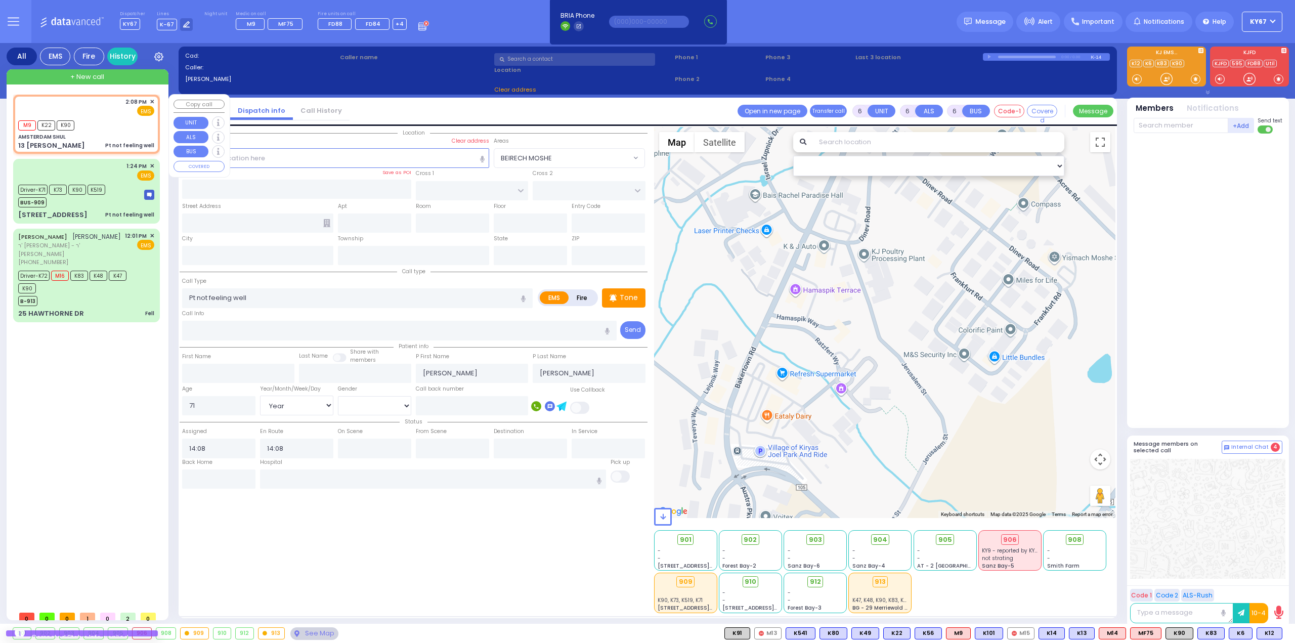
select select "Hatzalah Garages"
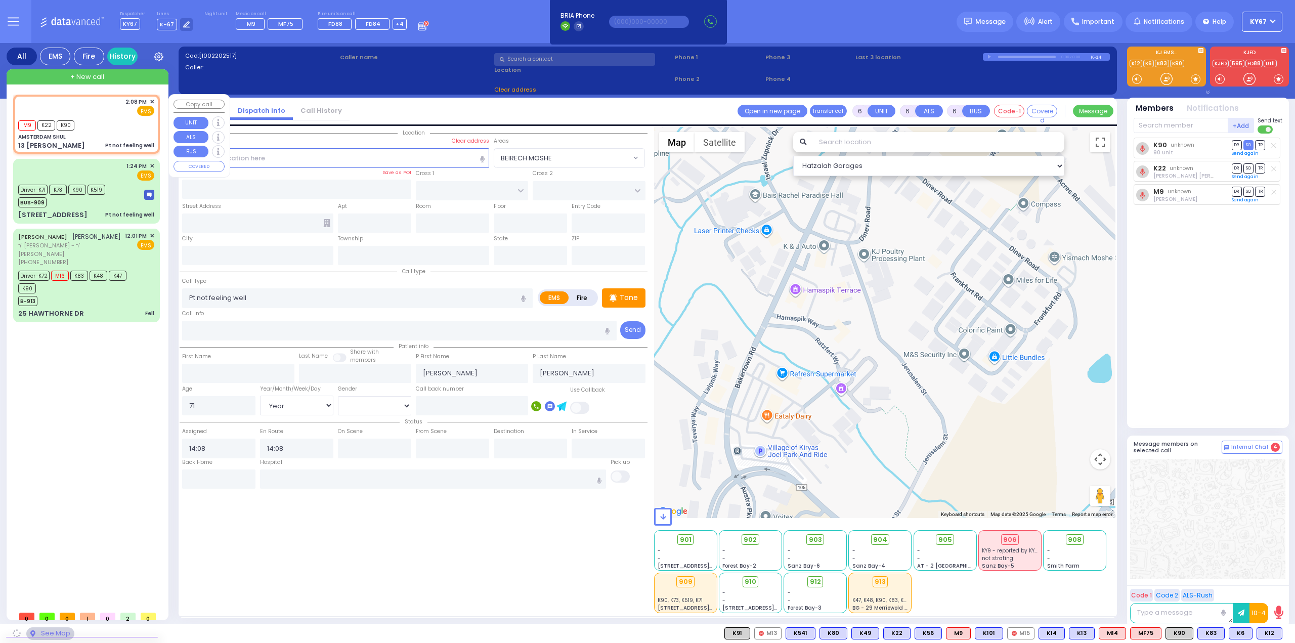
type input "AMSTERDAM SHUL"
type input "ZENTA RD"
type input "FOREST RD"
type input "13 [PERSON_NAME]"
type input "[PERSON_NAME]"
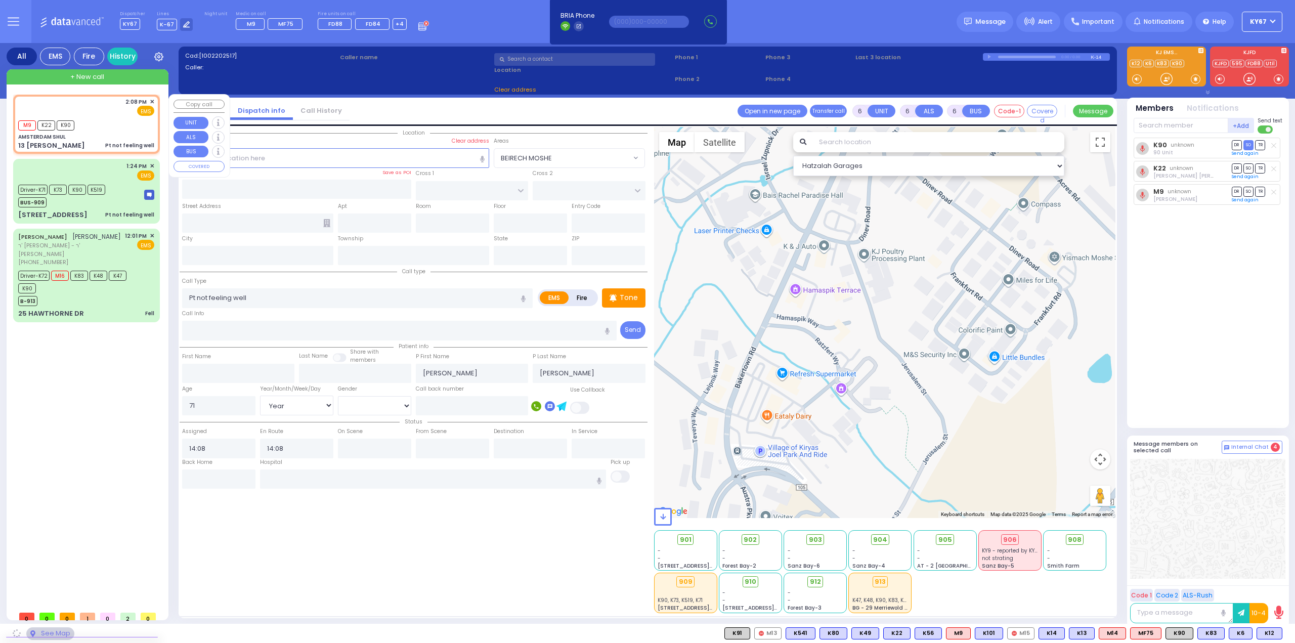
type input "[US_STATE]"
type input "10950"
select select "SECTION 2"
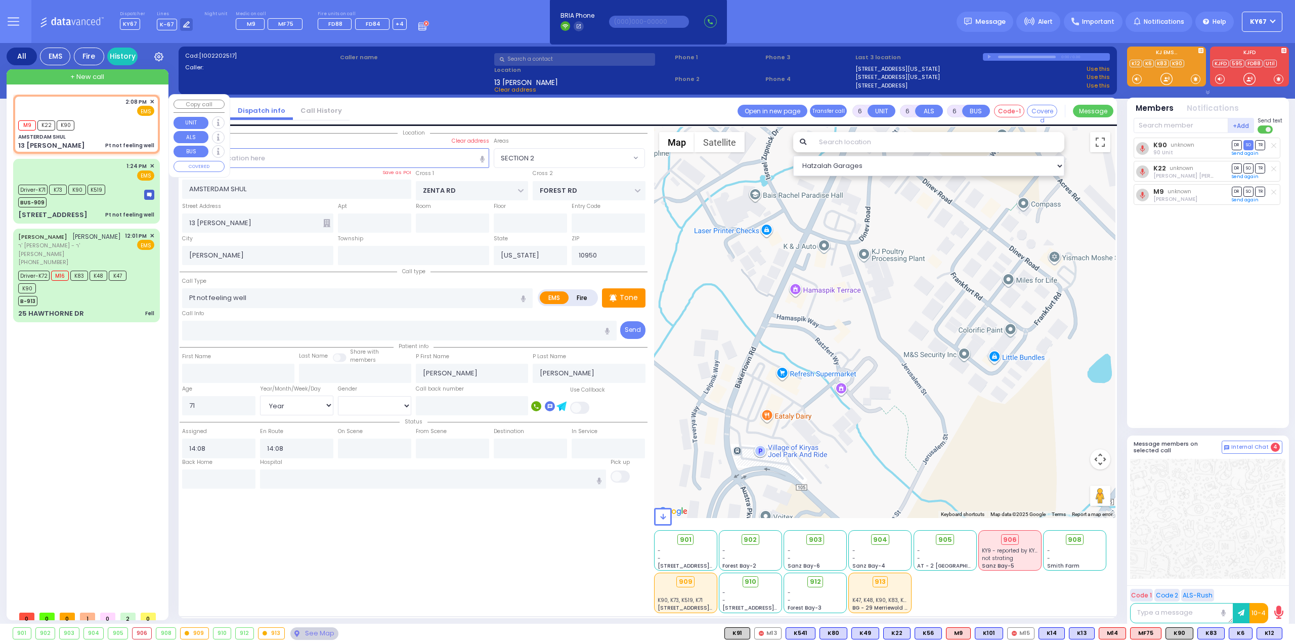
click at [151, 101] on span "✕" at bounding box center [152, 102] width 5 height 9
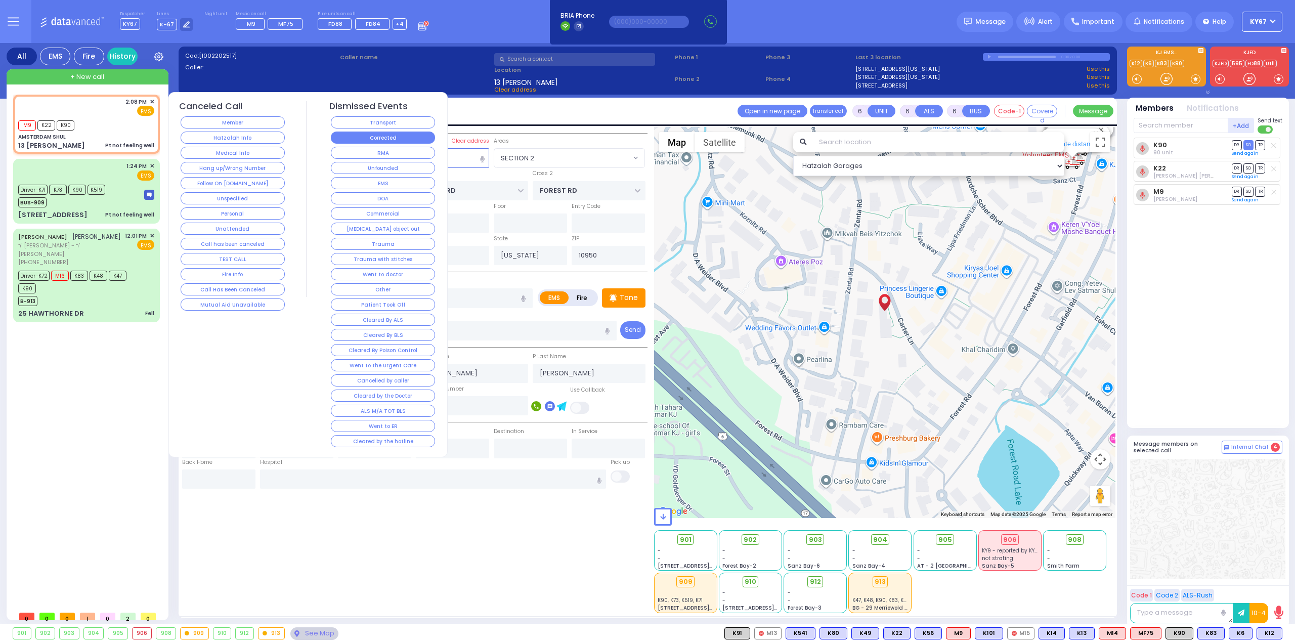
click at [375, 140] on button "Corrected" at bounding box center [383, 138] width 104 height 12
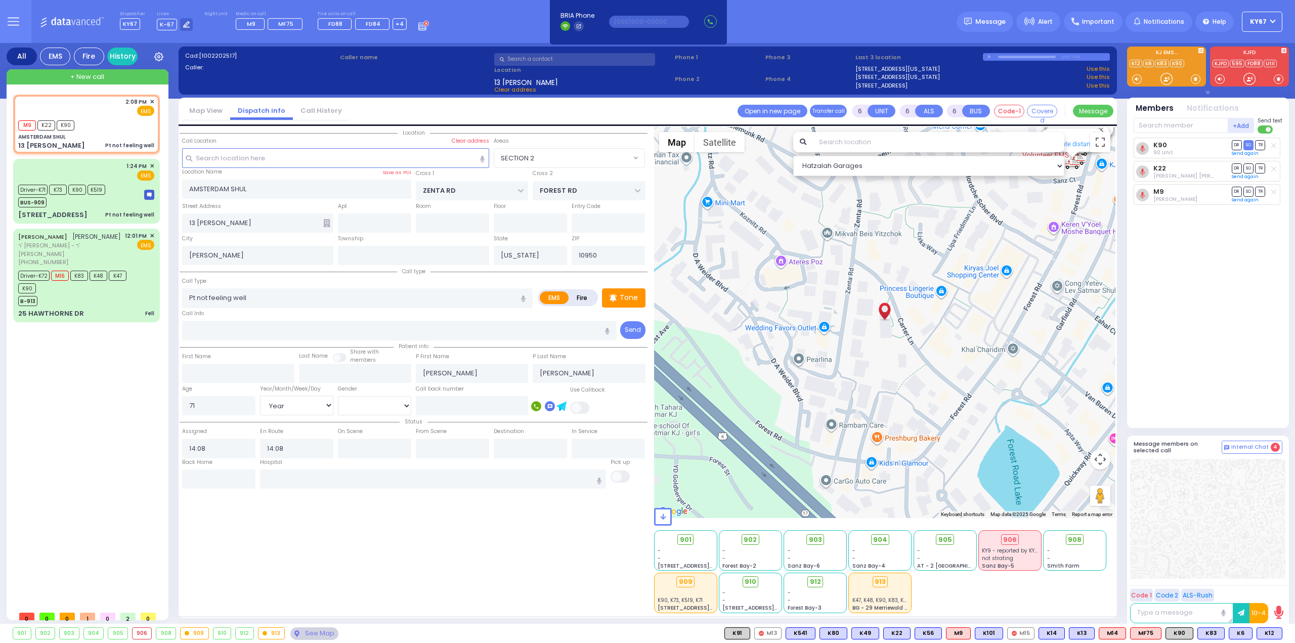
select select
radio input "true"
select select
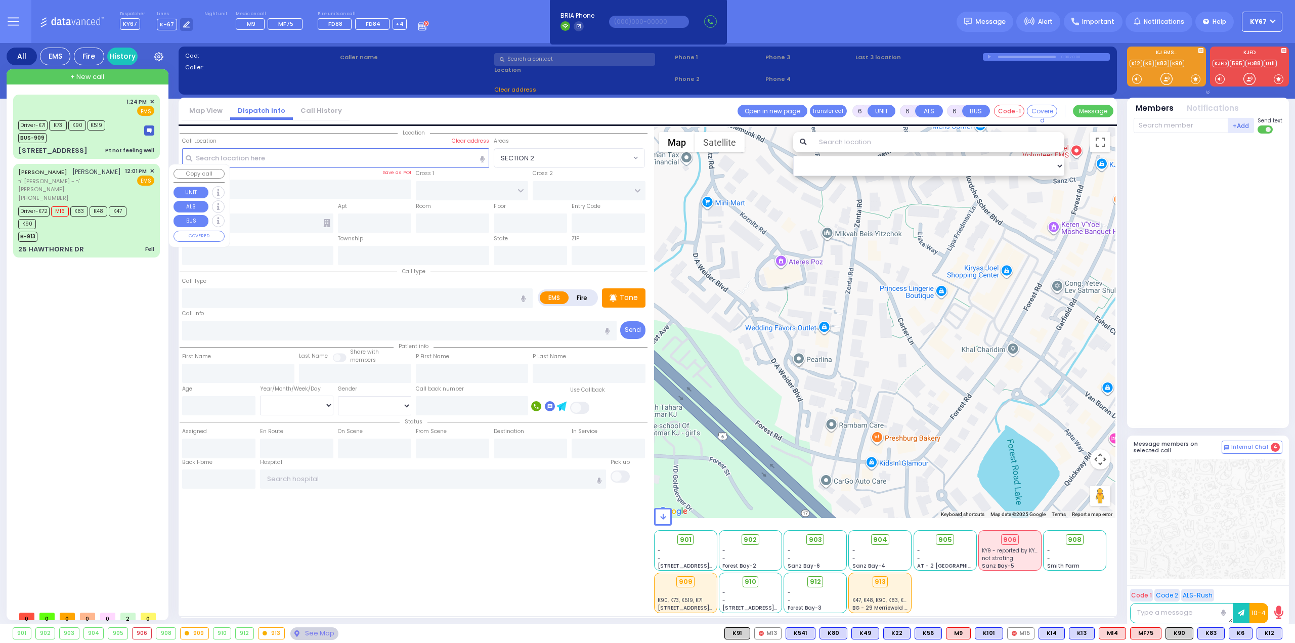
click at [118, 229] on div "B-913" at bounding box center [81, 235] width 126 height 13
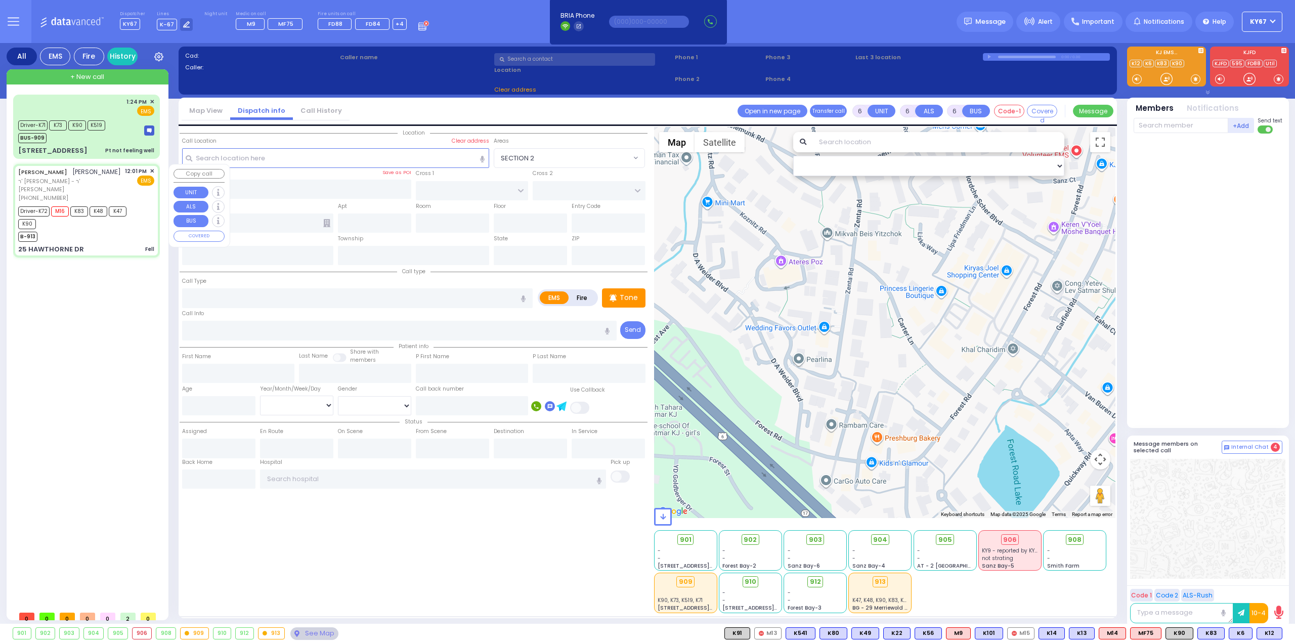
select select
type input "Fell"
radio input "true"
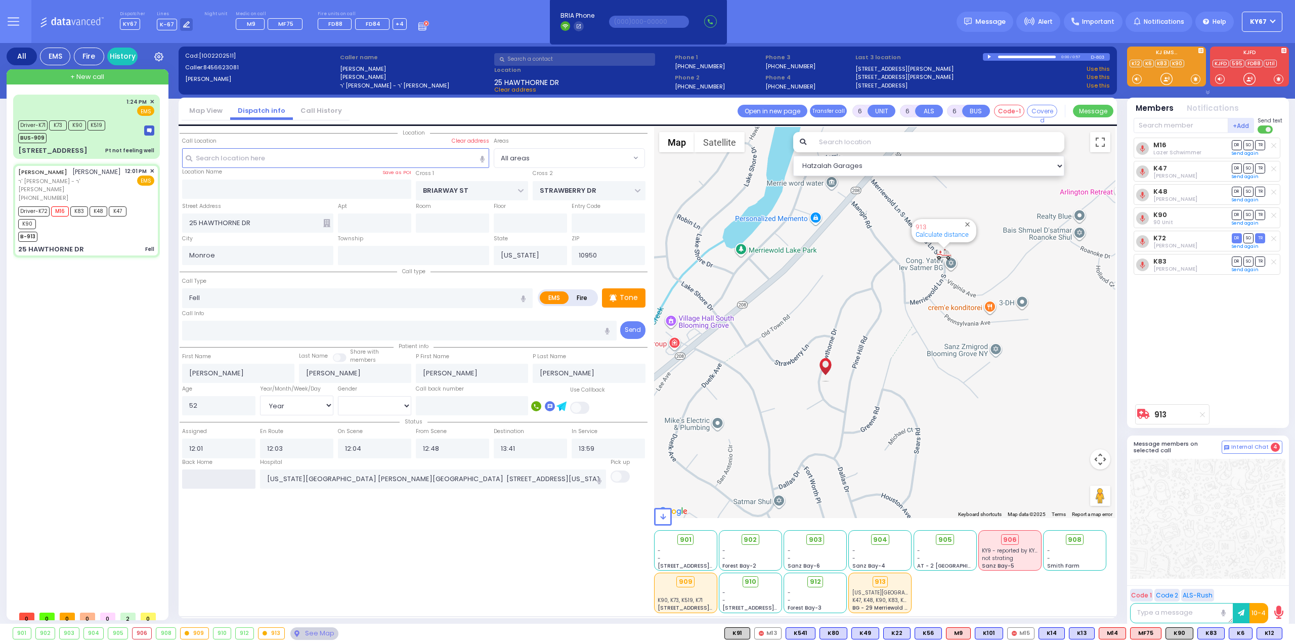
click at [241, 479] on input "text" at bounding box center [218, 478] width 73 height 19
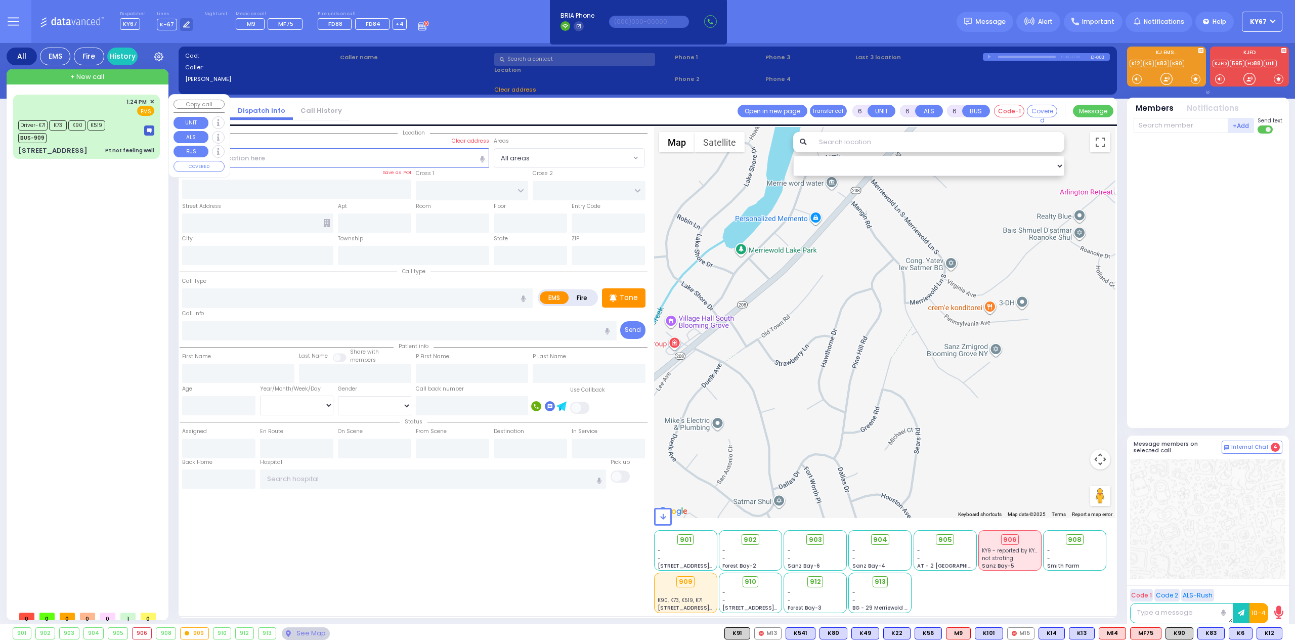
click at [116, 112] on div "1:24 PM ✕ EMS" at bounding box center [86, 107] width 136 height 19
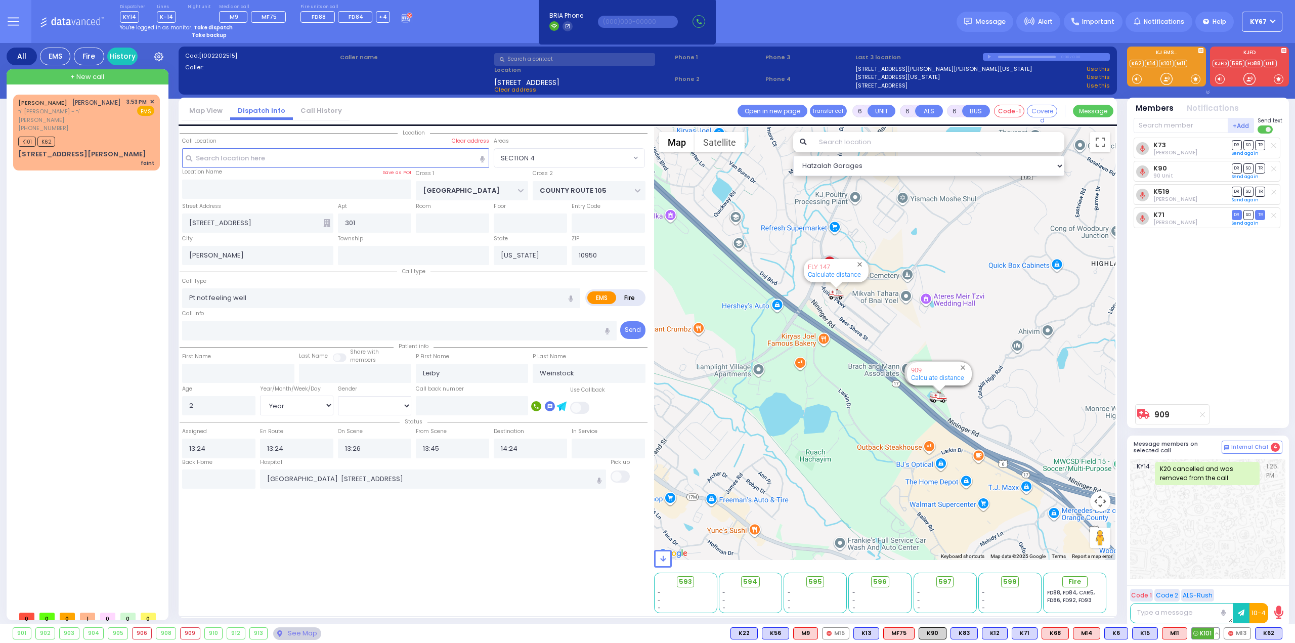
click at [1218, 633] on button at bounding box center [1216, 633] width 5 height 11
click at [1219, 633] on button at bounding box center [1216, 633] width 5 height 11
click at [1213, 575] on icon at bounding box center [1209, 574] width 11 height 11
click at [1210, 586] on icon at bounding box center [1209, 588] width 11 height 11
